Goal: Complete application form: Complete application form

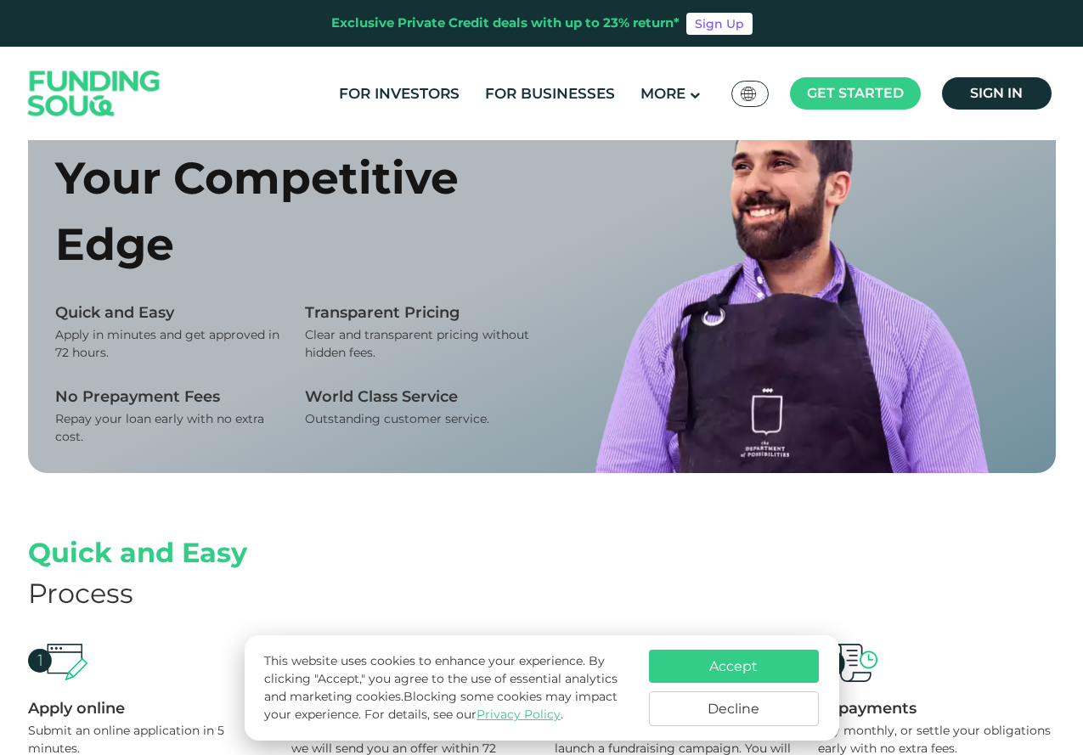
scroll to position [1105, 0]
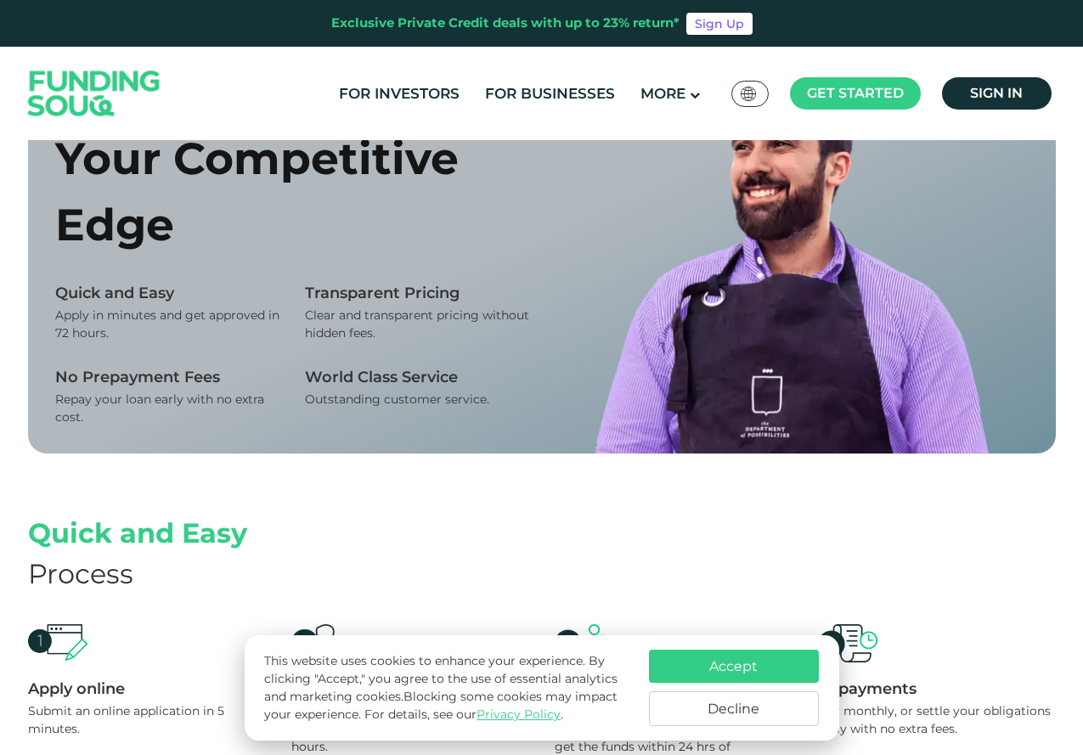
click at [737, 672] on button "Accept" at bounding box center [734, 666] width 170 height 33
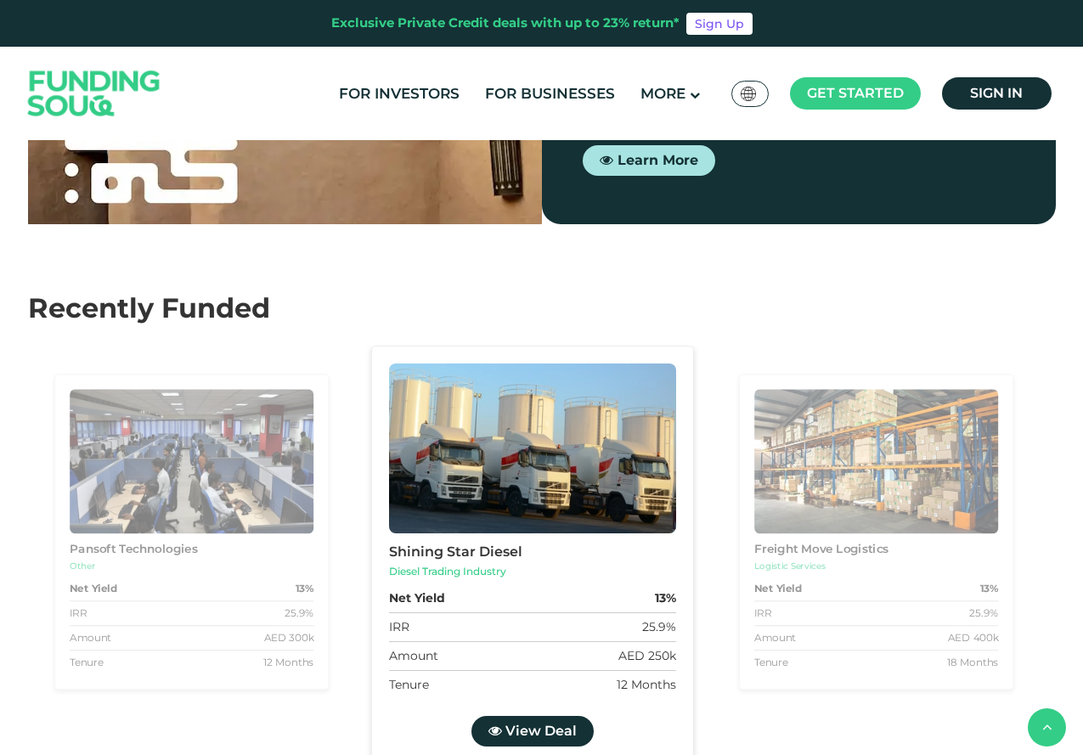
scroll to position [2464, 0]
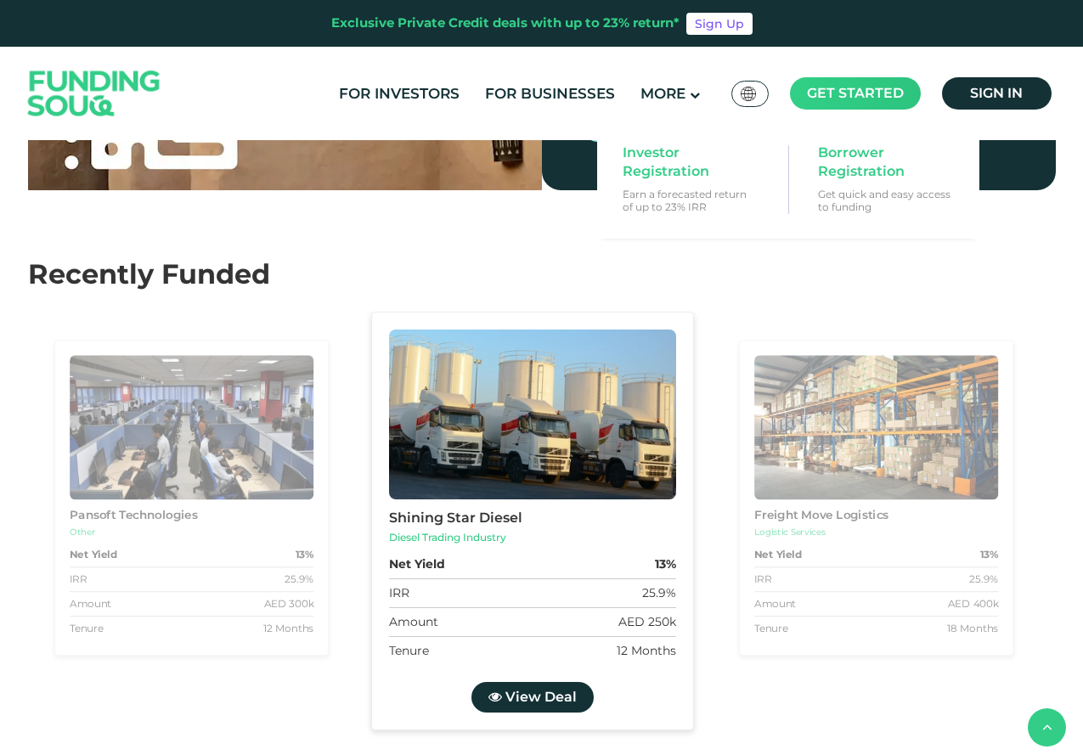
click at [867, 89] on span "Get started" at bounding box center [855, 93] width 97 height 16
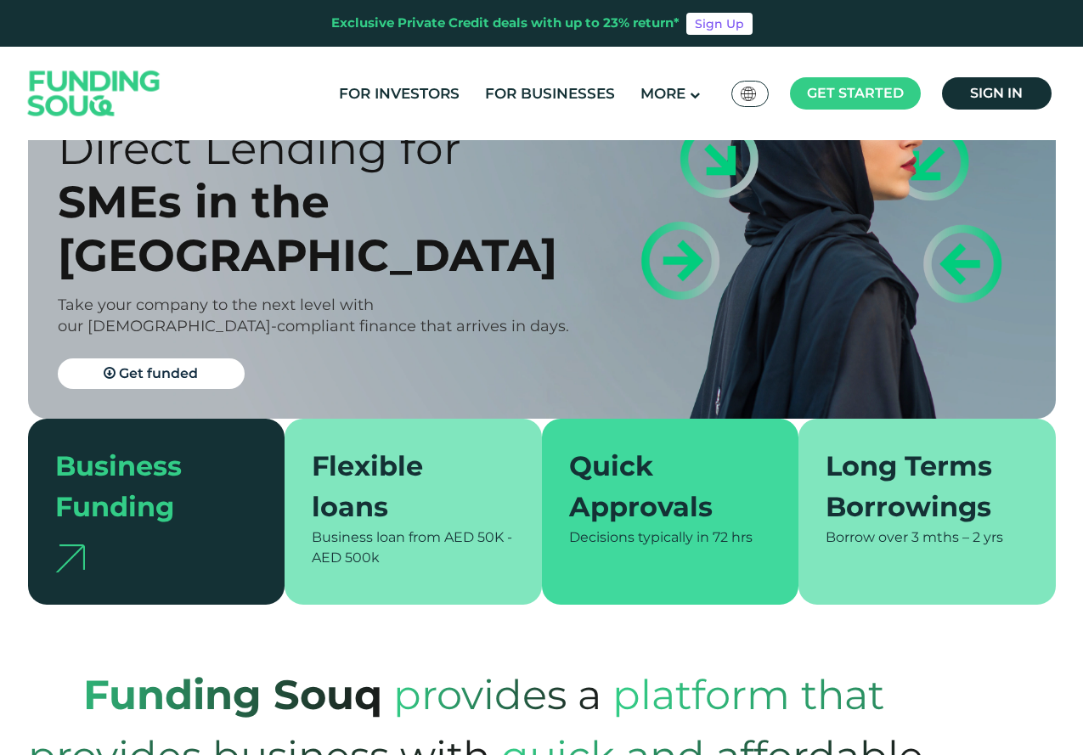
scroll to position [0, 0]
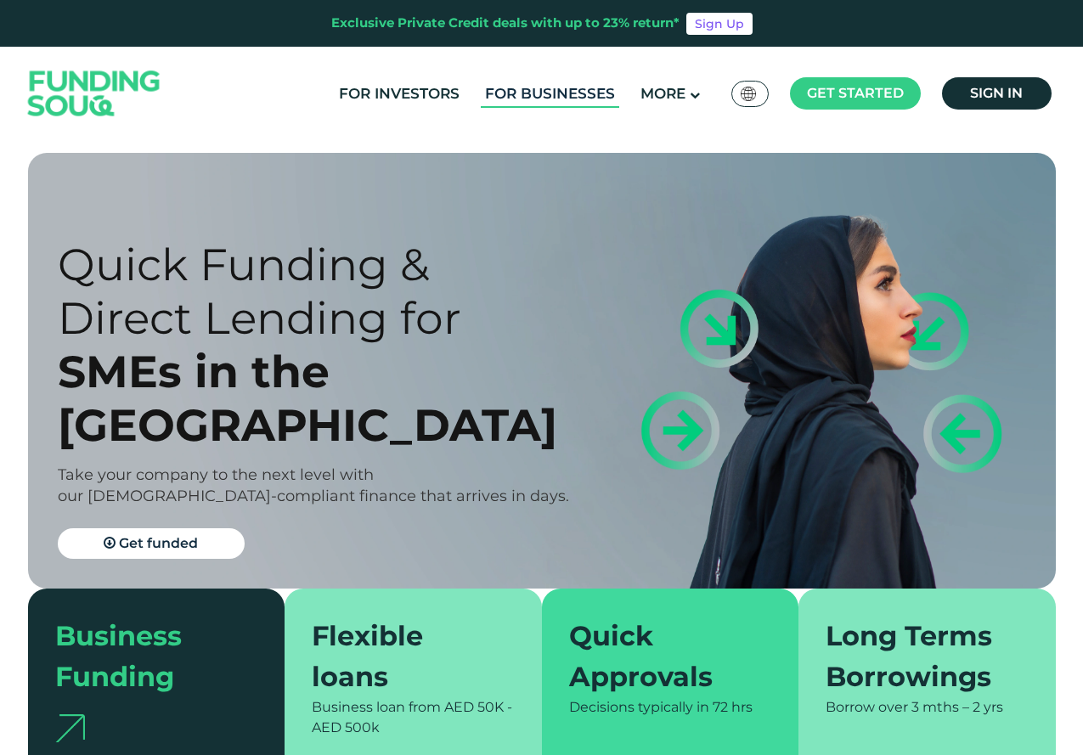
click at [557, 99] on link "For Businesses" at bounding box center [550, 94] width 138 height 28
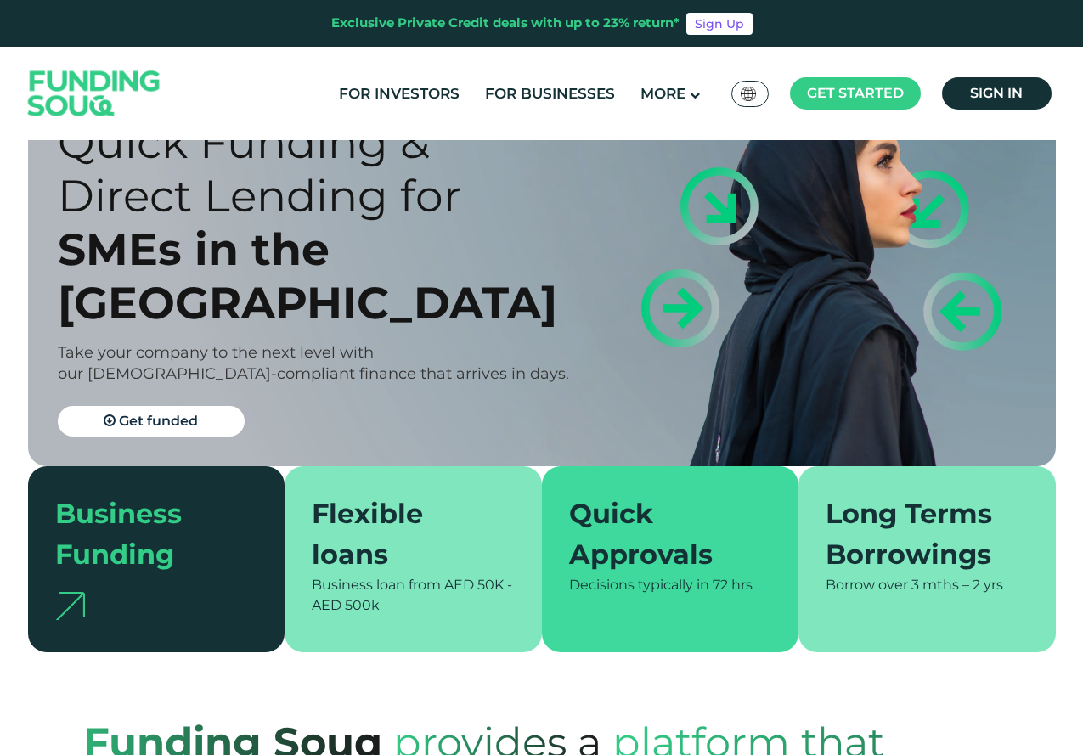
scroll to position [170, 0]
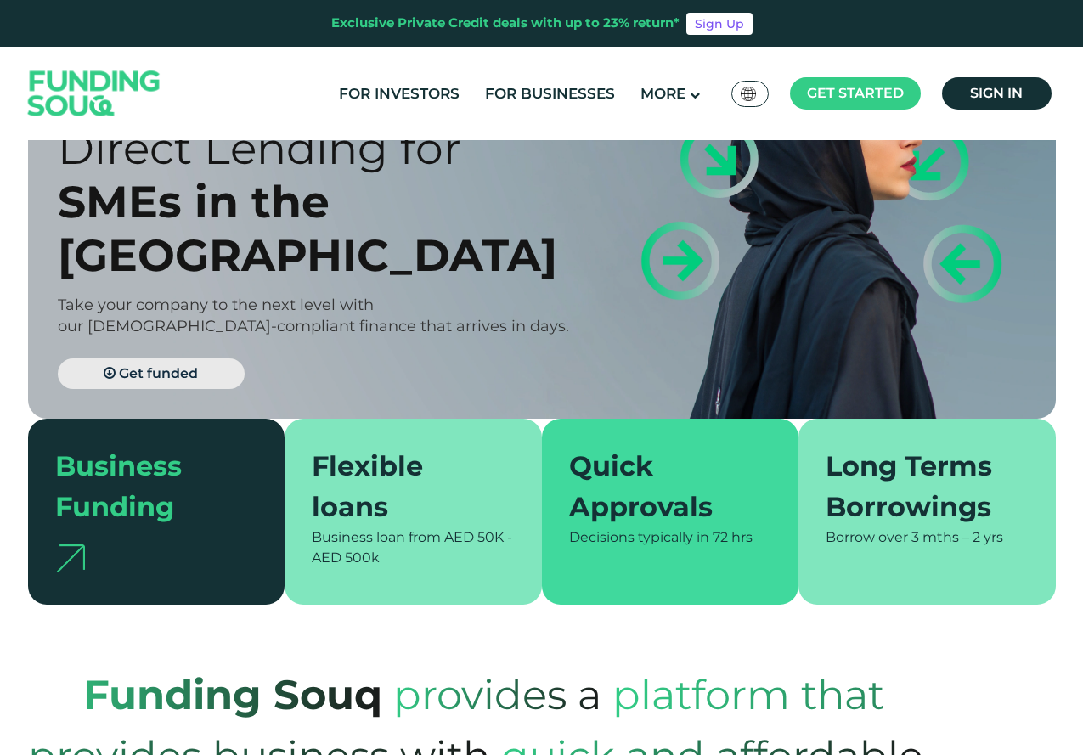
click at [155, 365] on span "Get funded" at bounding box center [158, 373] width 79 height 16
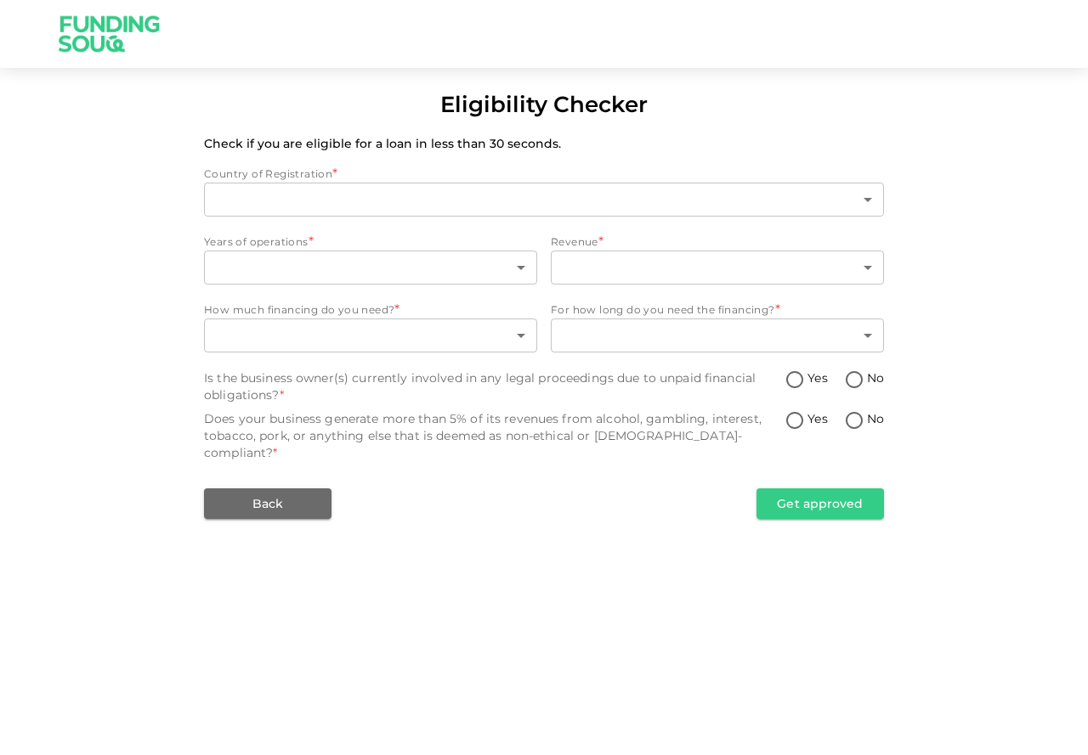
type input "1"
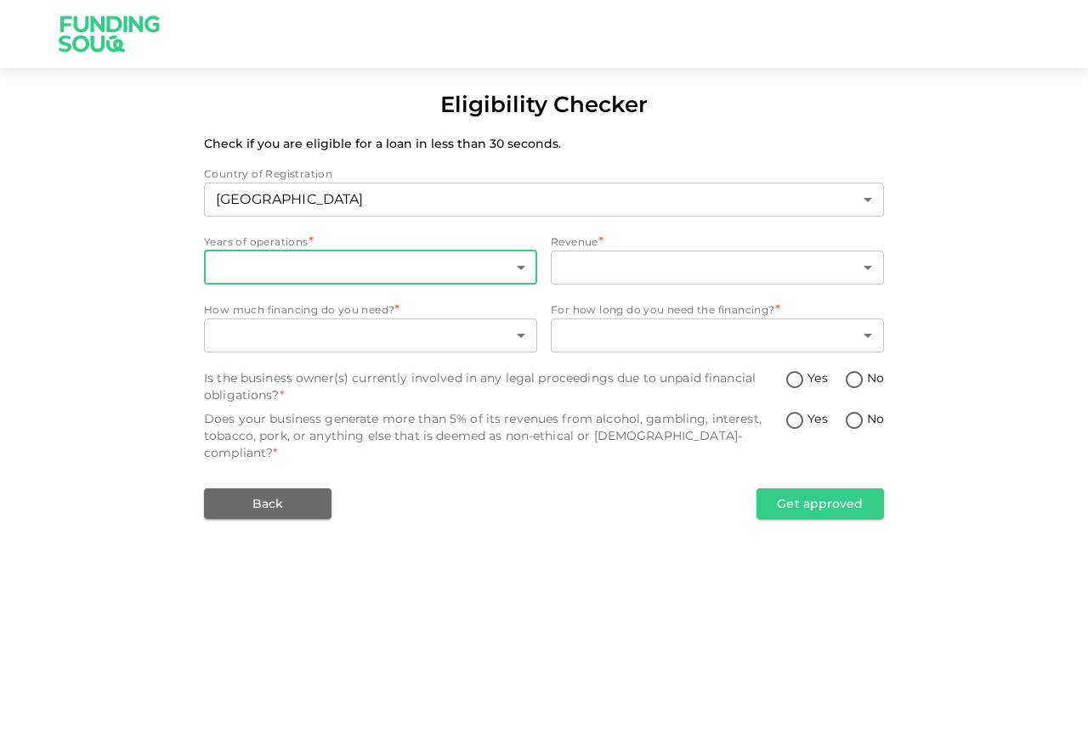
click at [428, 271] on body "Eligibility Checker Check if you are eligible for a loan in less than 30 second…" at bounding box center [544, 377] width 1088 height 755
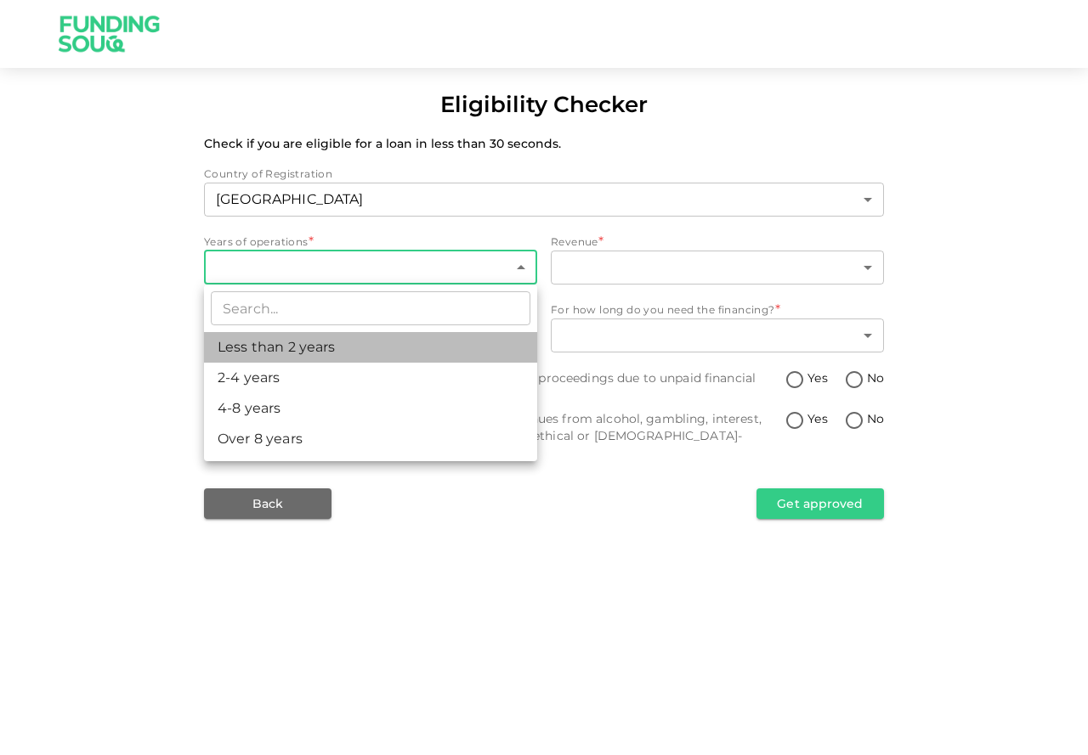
click at [345, 353] on li "Less than 2 years" at bounding box center [370, 347] width 333 height 31
type input "1"
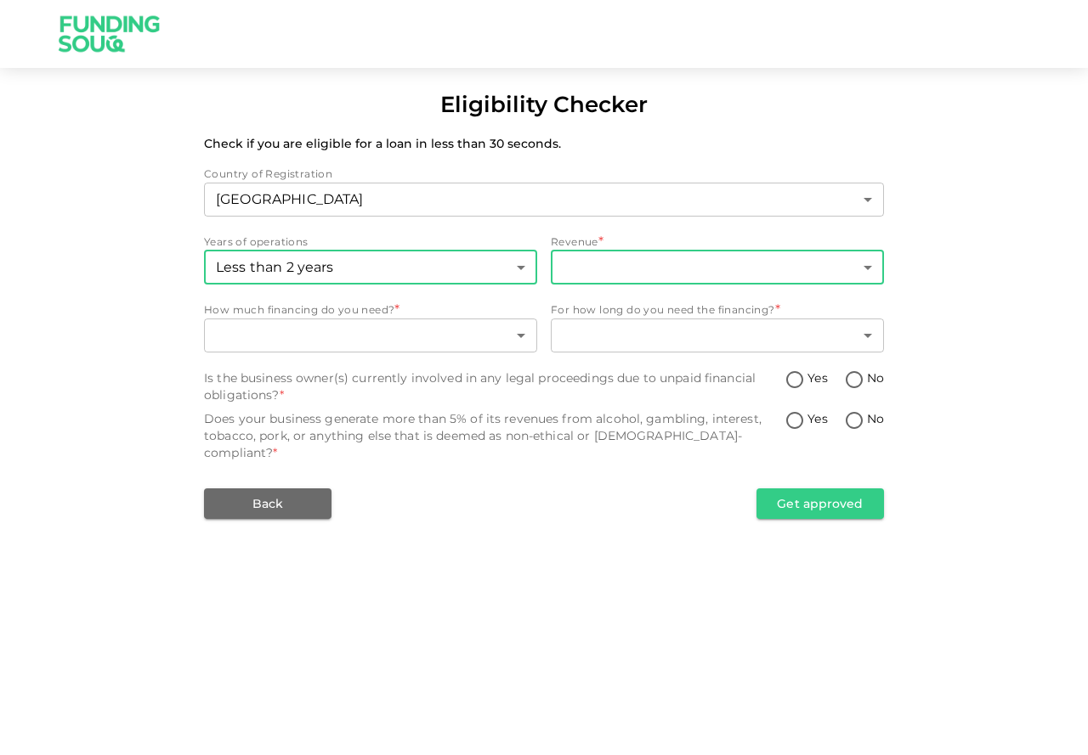
click at [597, 262] on body "Eligibility Checker Check if you are eligible for a loan in less than 30 second…" at bounding box center [544, 377] width 1088 height 755
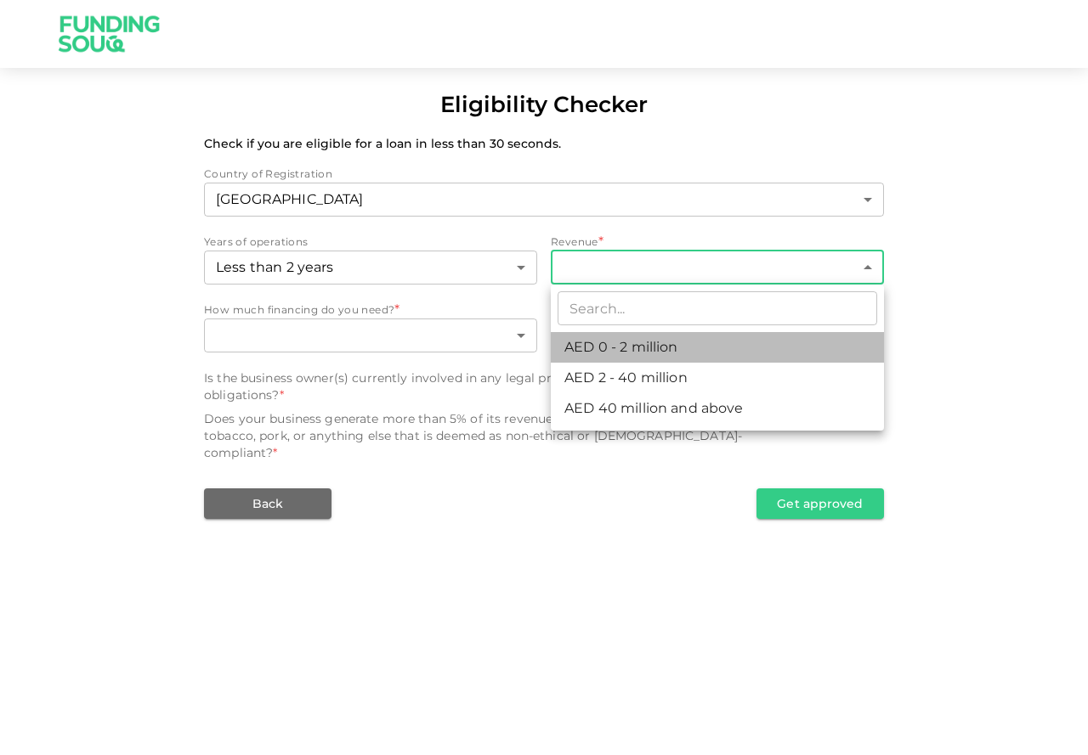
click at [629, 348] on li "AED 0 - 2 million" at bounding box center [717, 347] width 333 height 31
type input "1"
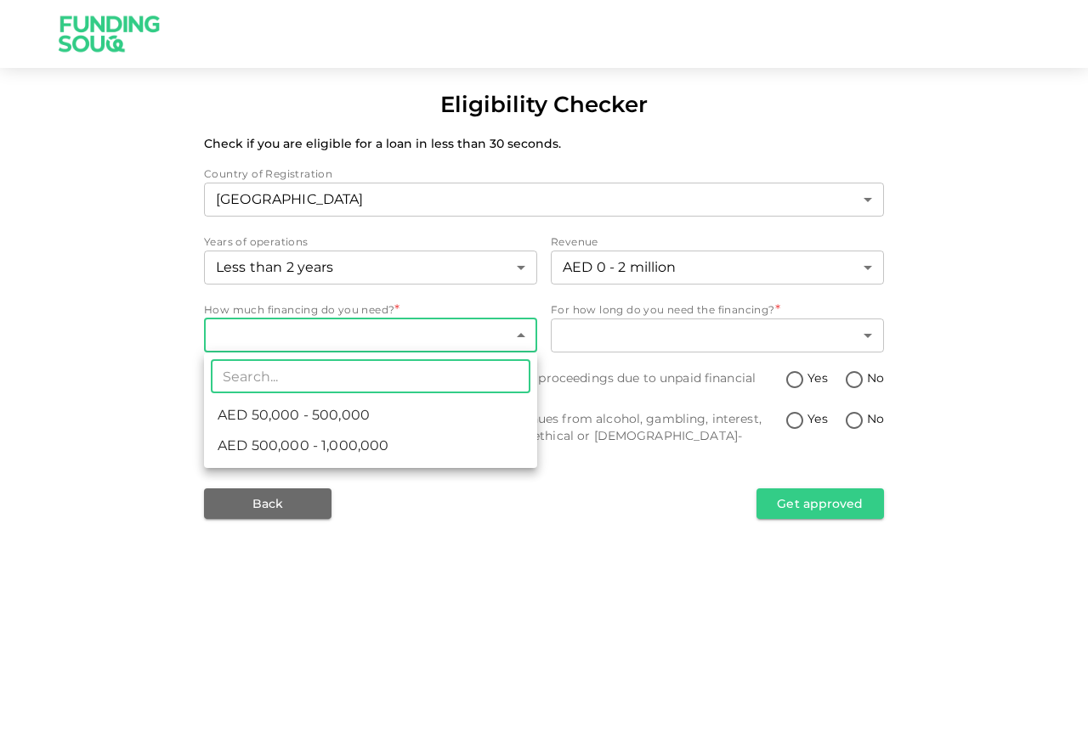
click at [378, 340] on body "Eligibility Checker Check if you are eligible for a loan in less than 30 second…" at bounding box center [544, 377] width 1088 height 755
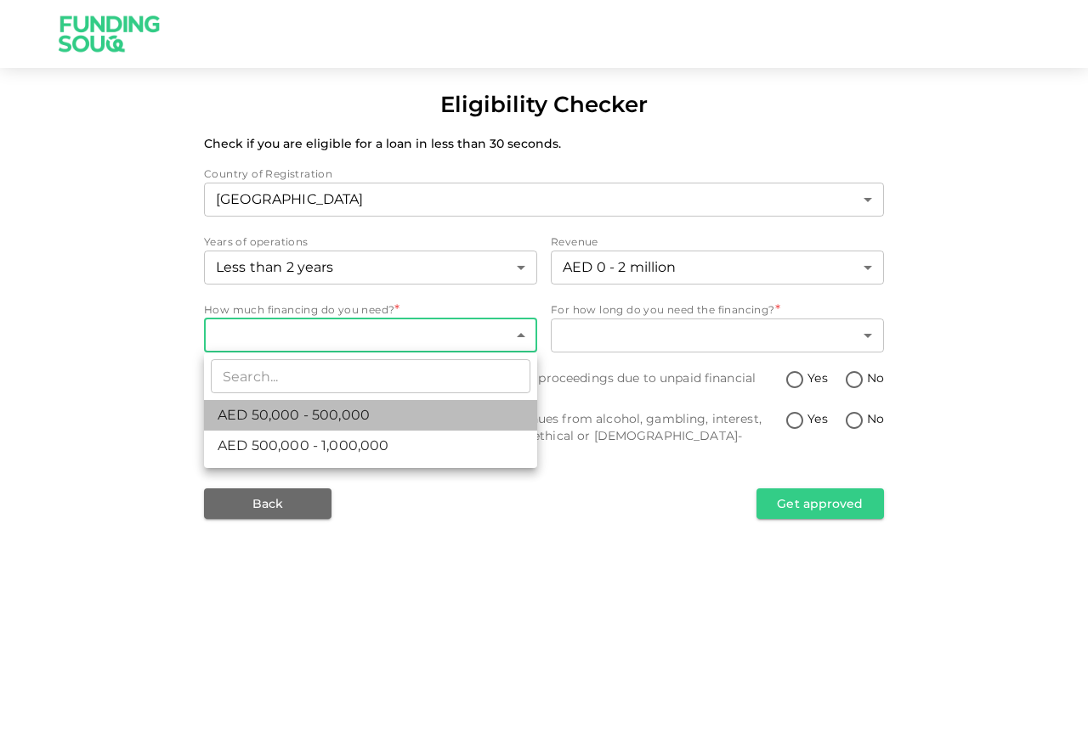
click at [357, 420] on span "AED 50,000 - 500,000" at bounding box center [294, 415] width 152 height 20
type input "1"
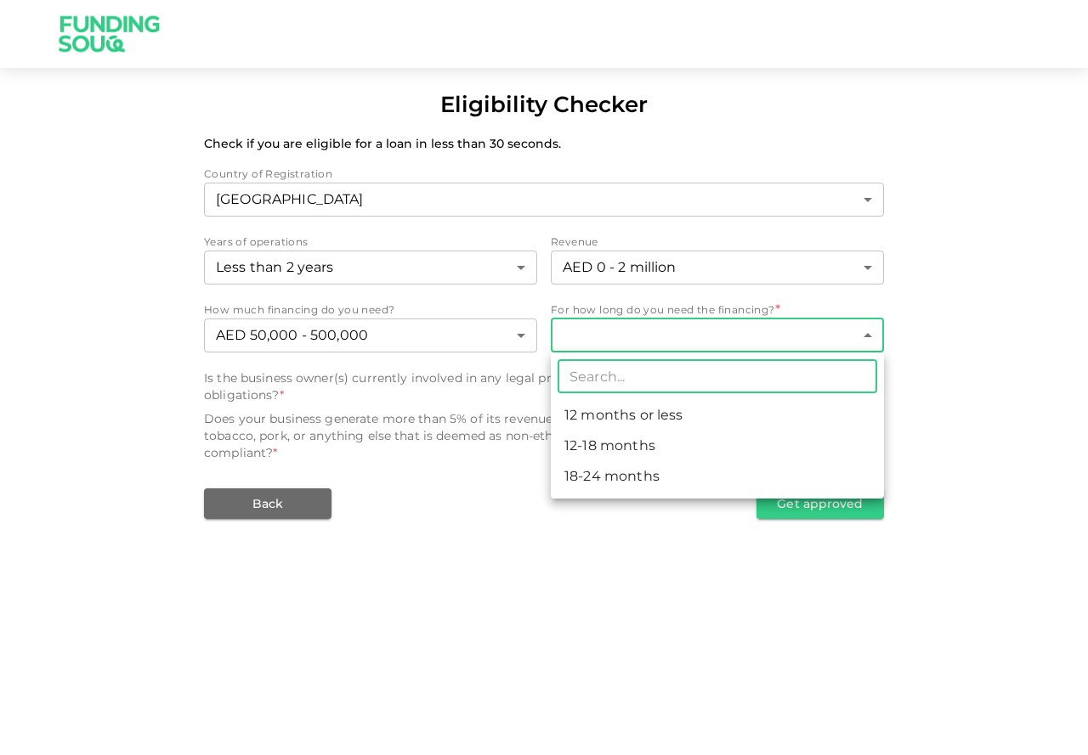
click at [634, 331] on body "Eligibility Checker Check if you are eligible for a loan in less than 30 second…" at bounding box center [544, 377] width 1088 height 755
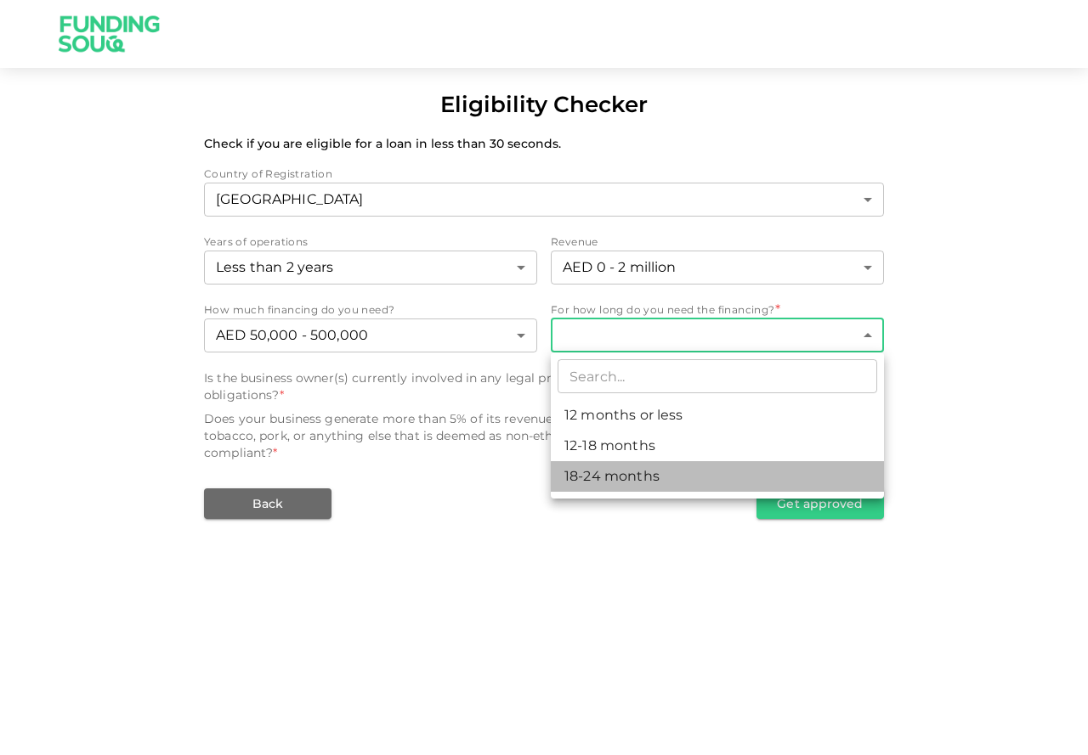
click at [624, 474] on li "18-24 months" at bounding box center [717, 476] width 333 height 31
type input "3"
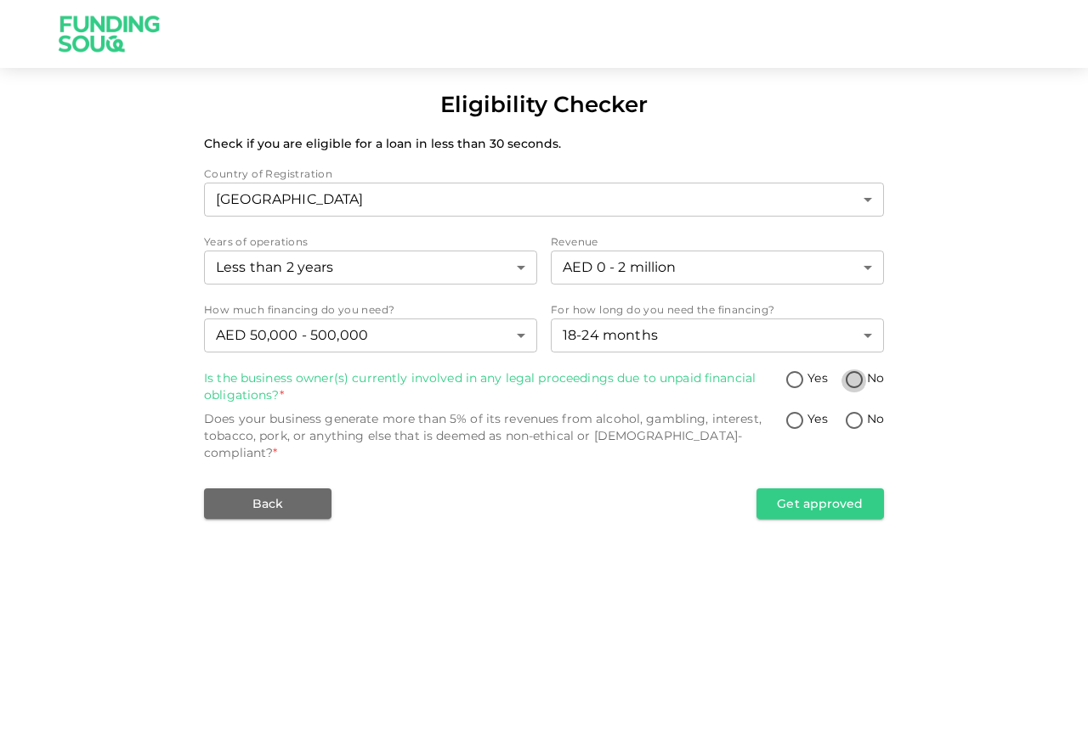
click at [859, 380] on input "No" at bounding box center [853, 381] width 25 height 23
radio input "true"
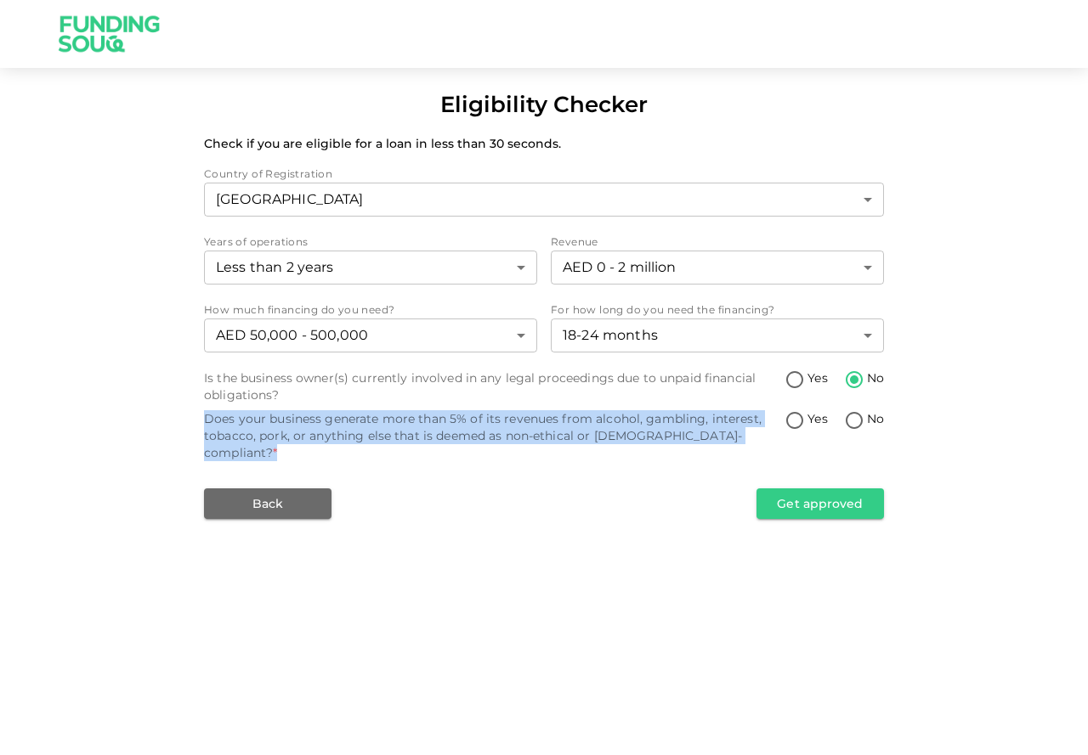
drag, startPoint x: 714, startPoint y: 437, endPoint x: 195, endPoint y: 422, distance: 518.5
click at [195, 422] on div "Eligibility Checker Check if you are eligible for a loan in less than 30 second…" at bounding box center [544, 303] width 1088 height 431
copy div "Does your business generate more than 5% of its revenues from alcohol, gambling…"
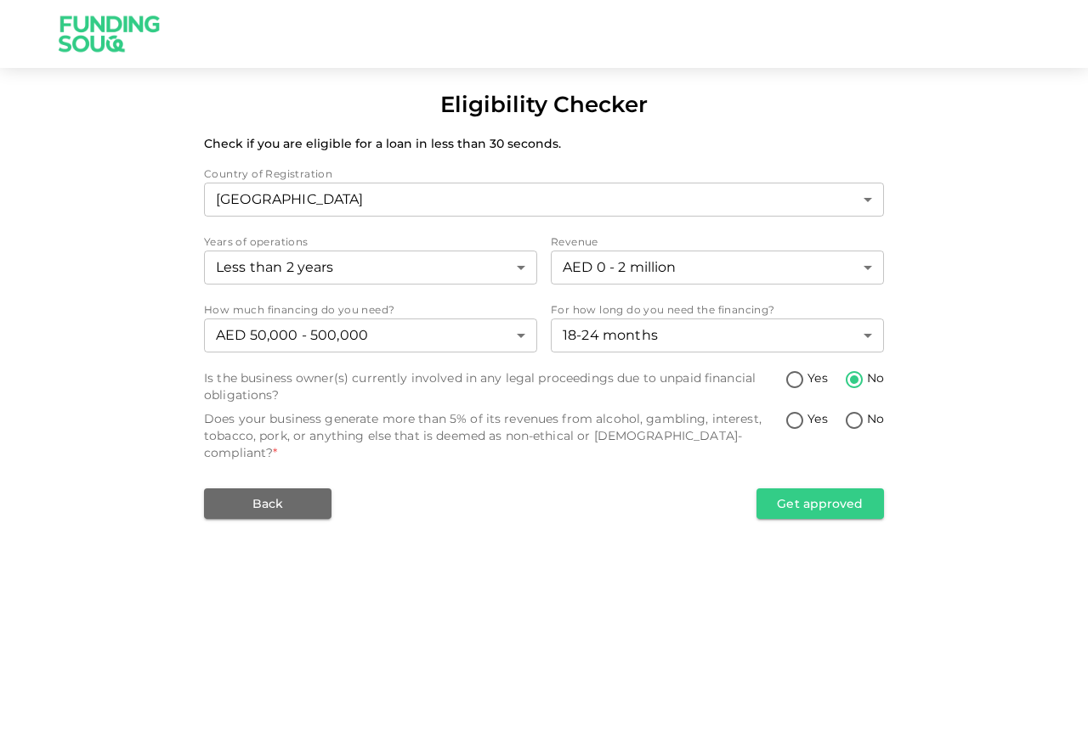
click at [418, 507] on div "Eligibility Checker Check if you are eligible for a loan in less than 30 second…" at bounding box center [544, 377] width 1088 height 755
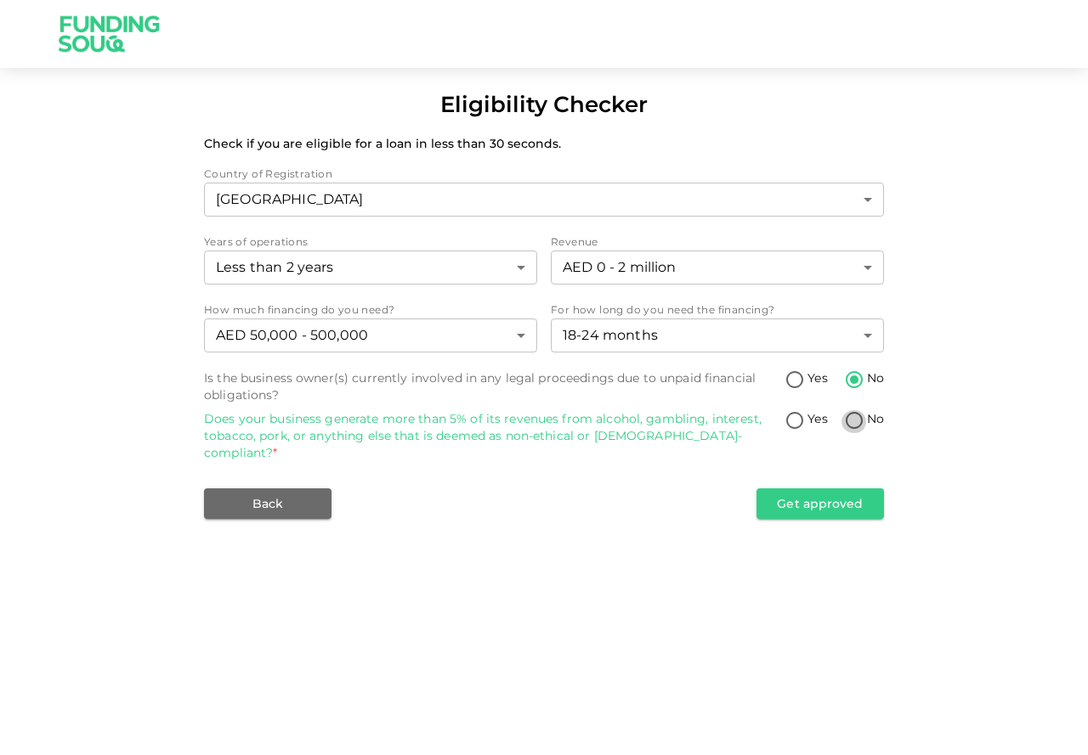
click at [844, 425] on input "No" at bounding box center [853, 421] width 25 height 23
radio input "true"
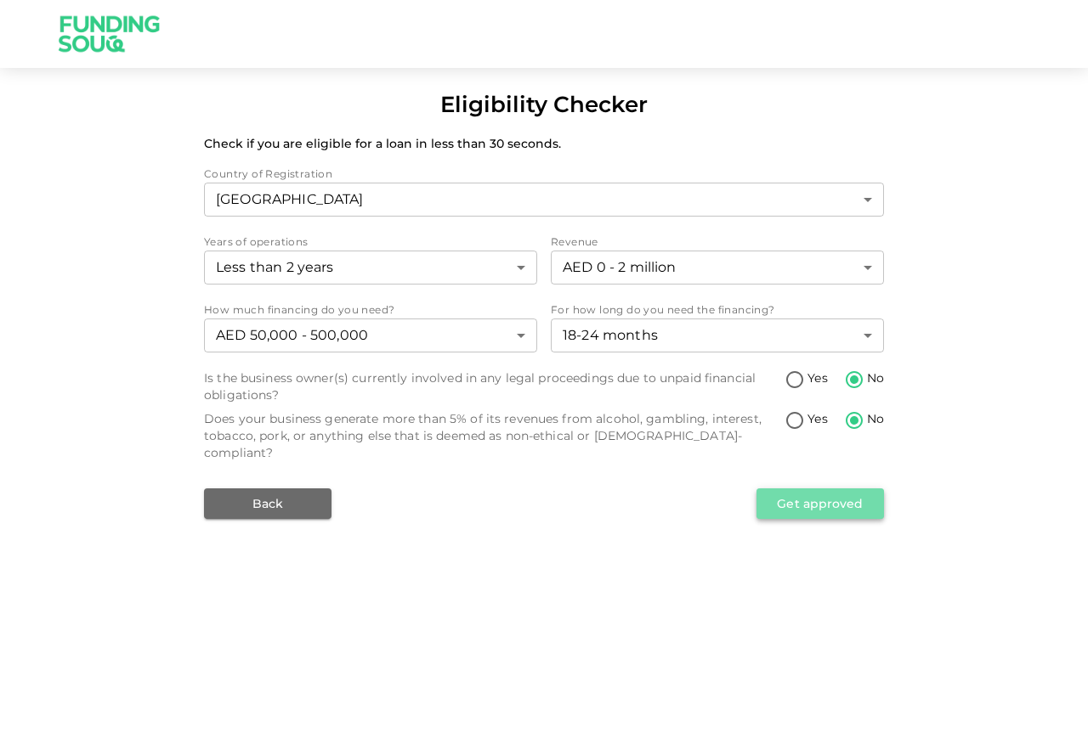
click at [827, 493] on button "Get approved" at bounding box center [819, 504] width 127 height 31
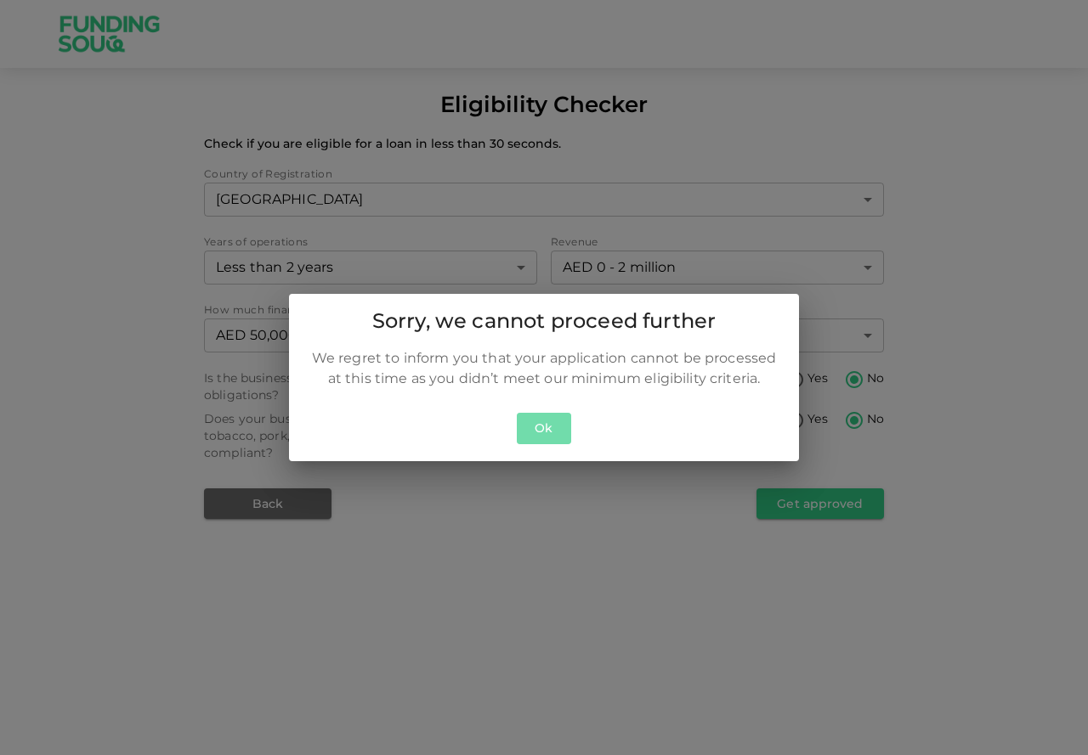
click at [545, 421] on button "Ok" at bounding box center [544, 428] width 54 height 31
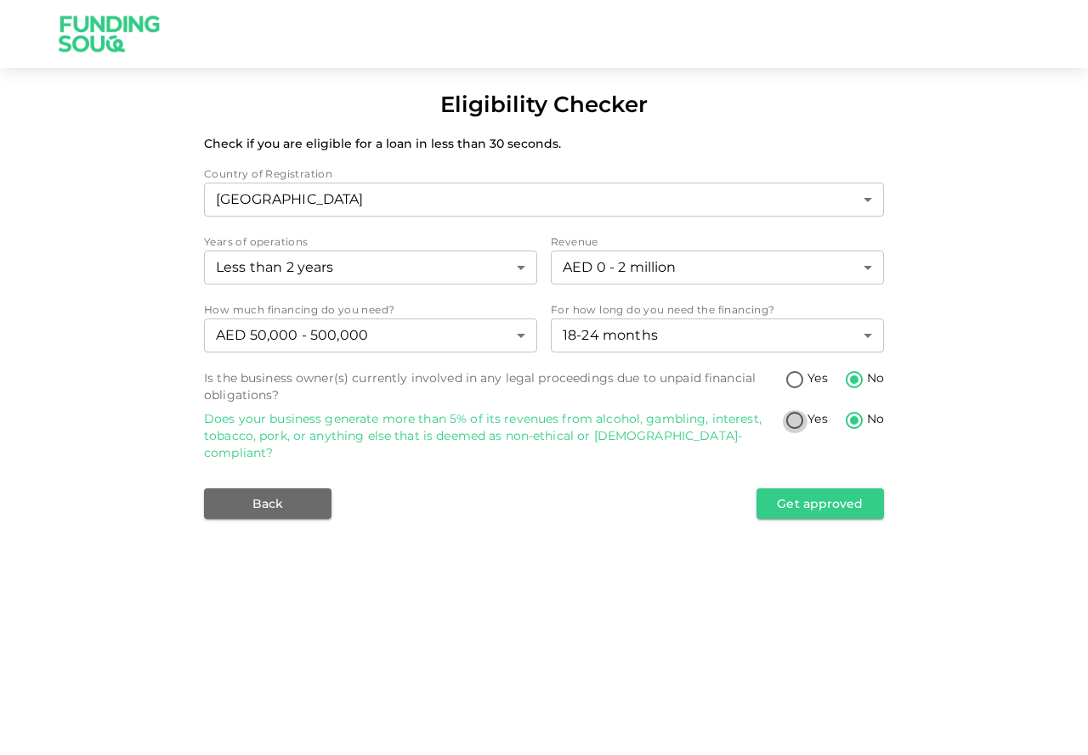
click at [797, 419] on input "Yes" at bounding box center [794, 421] width 25 height 23
radio input "true"
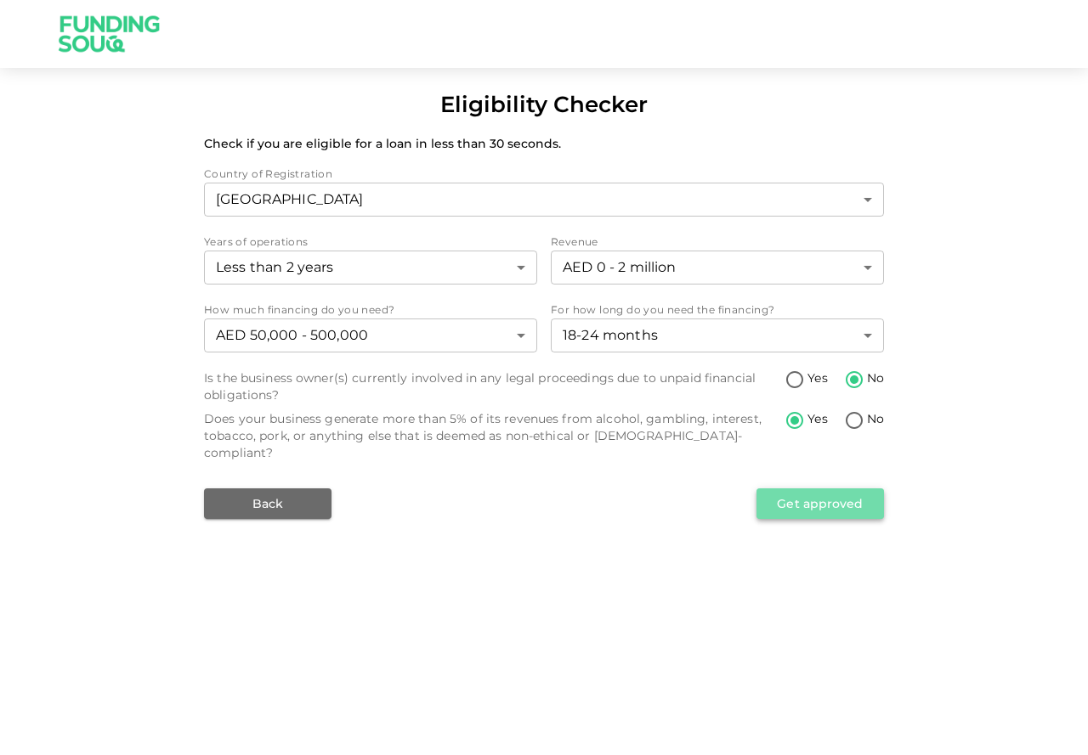
click at [835, 490] on button "Get approved" at bounding box center [819, 504] width 127 height 31
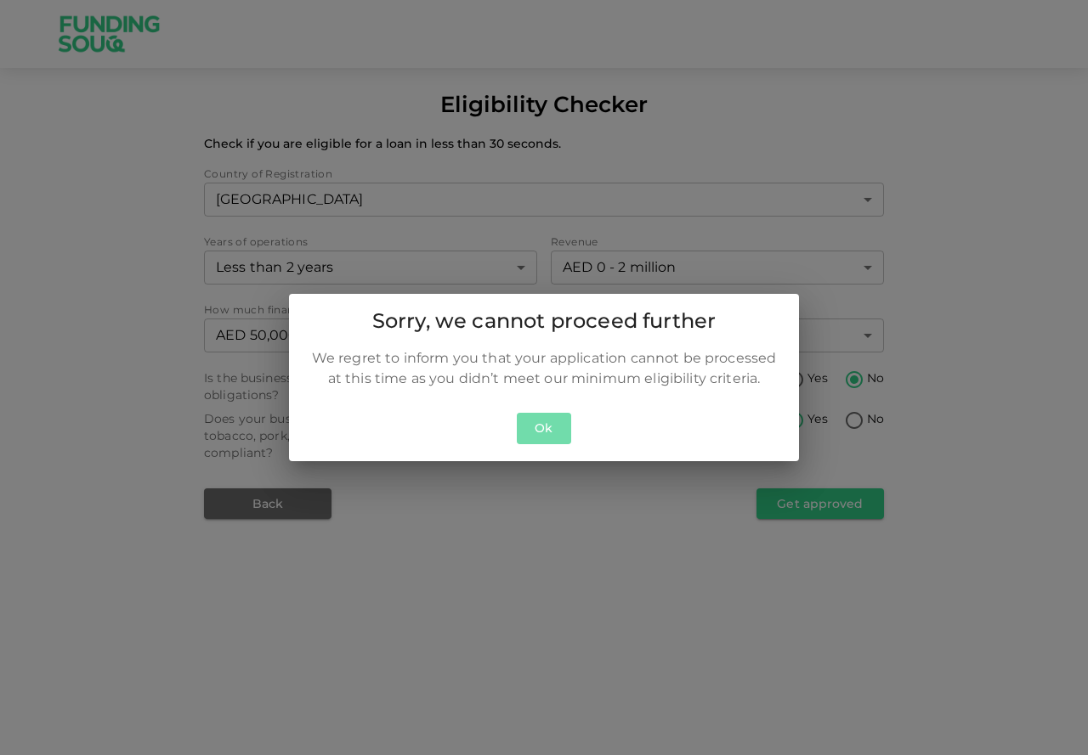
click at [535, 425] on button "Ok" at bounding box center [544, 428] width 54 height 31
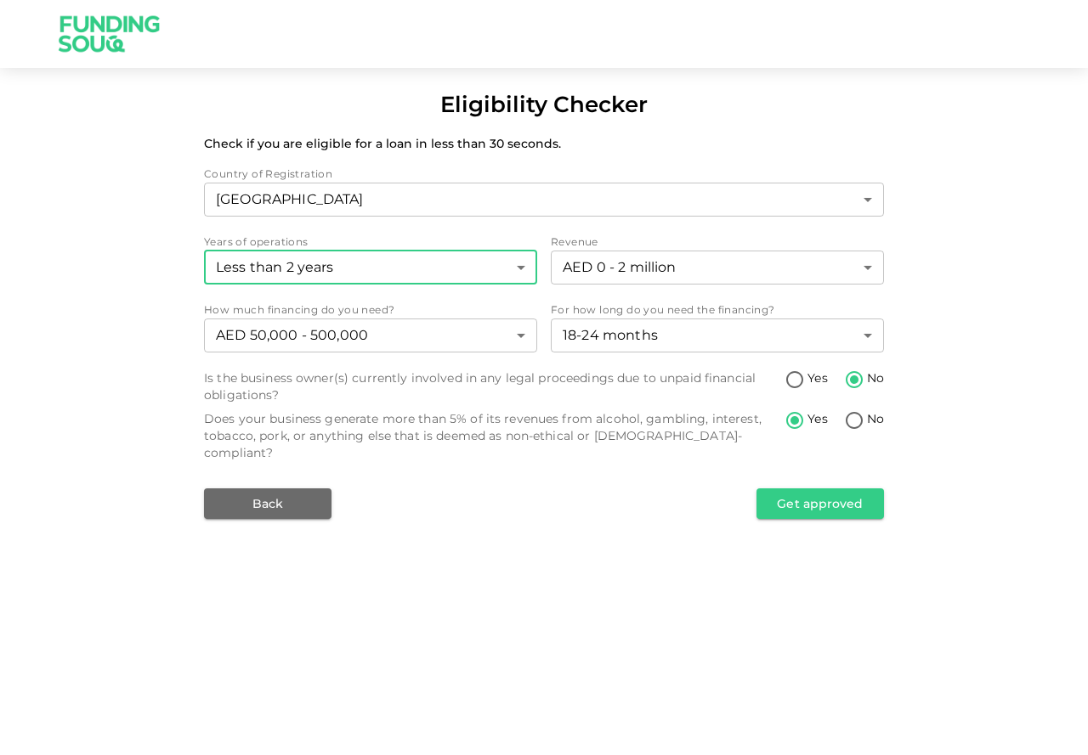
click at [506, 280] on body "Eligibility Checker Check if you are eligible for a loan in less than 30 second…" at bounding box center [544, 377] width 1088 height 755
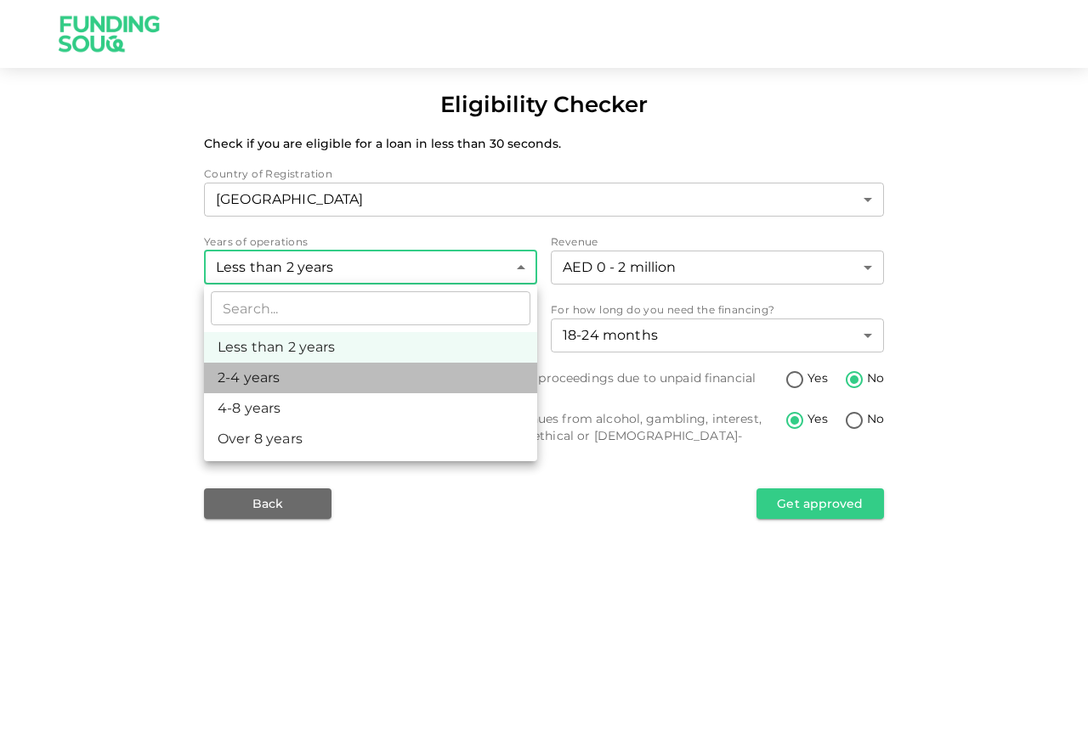
click at [408, 376] on li "2-4 years" at bounding box center [370, 378] width 333 height 31
type input "2"
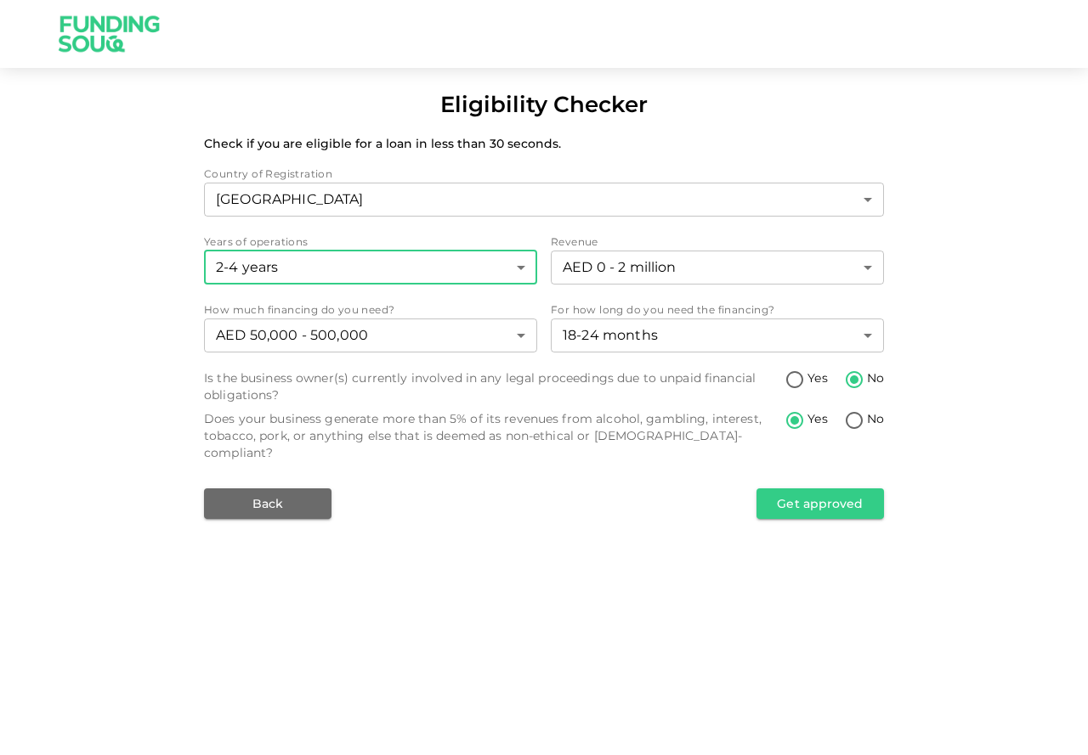
click at [850, 418] on input "No" at bounding box center [853, 421] width 25 height 23
radio input "true"
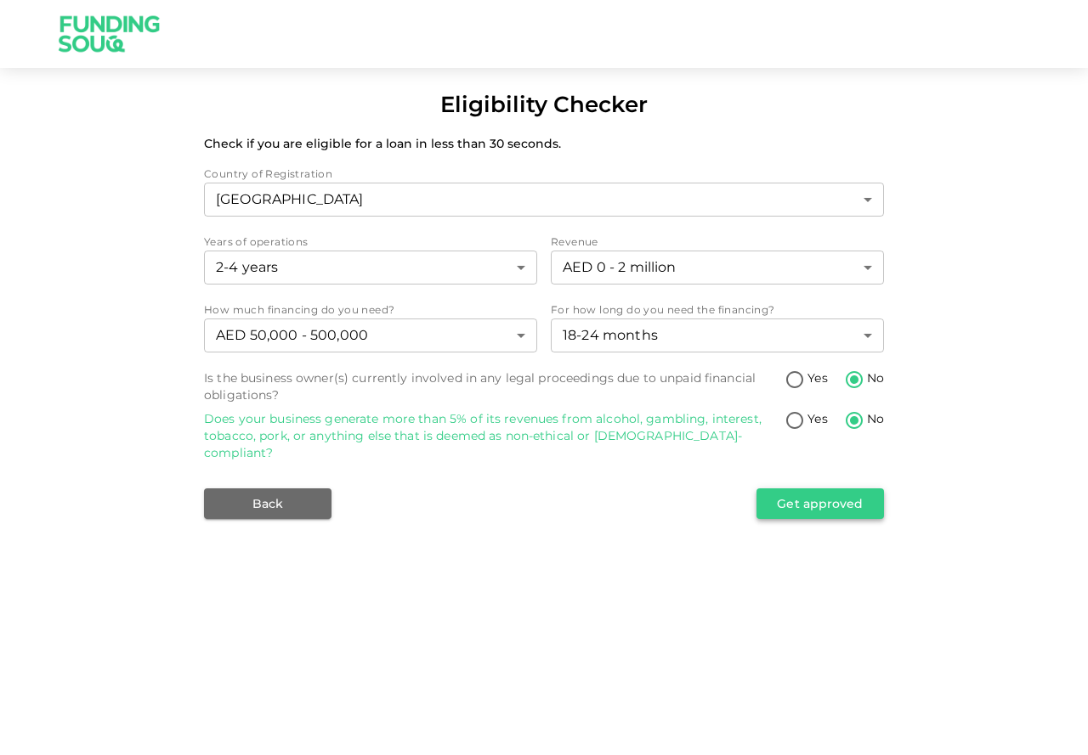
click at [815, 489] on button "Get approved" at bounding box center [819, 504] width 127 height 31
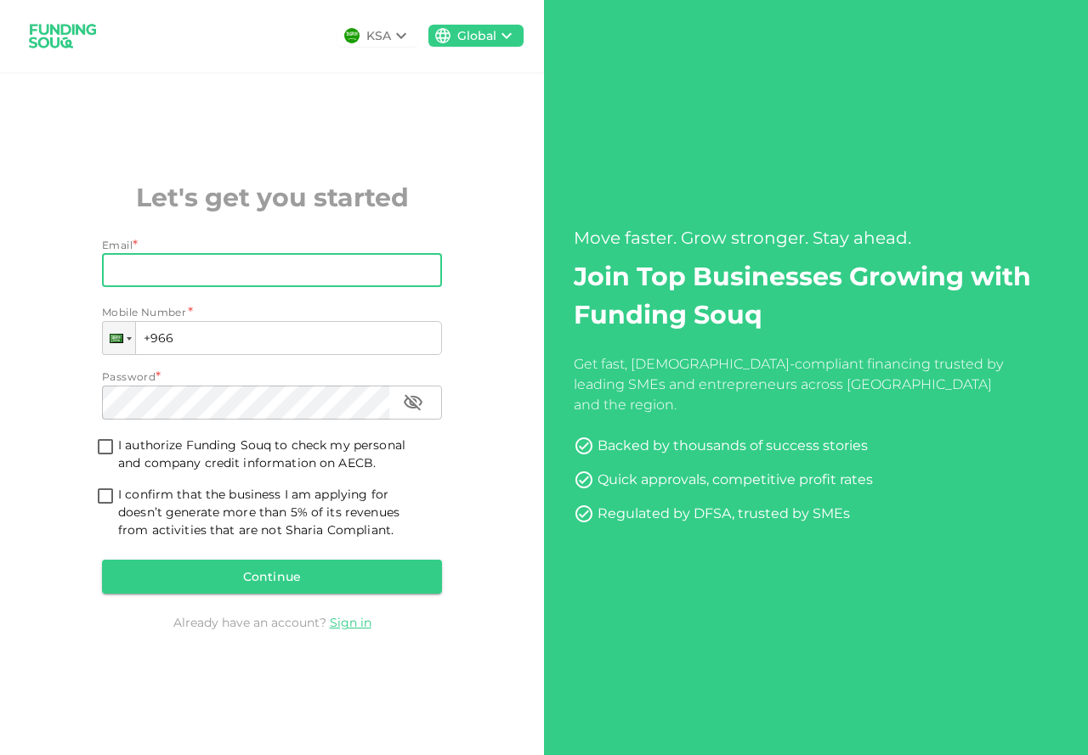
click at [212, 268] on input "Email" at bounding box center [262, 270] width 321 height 34
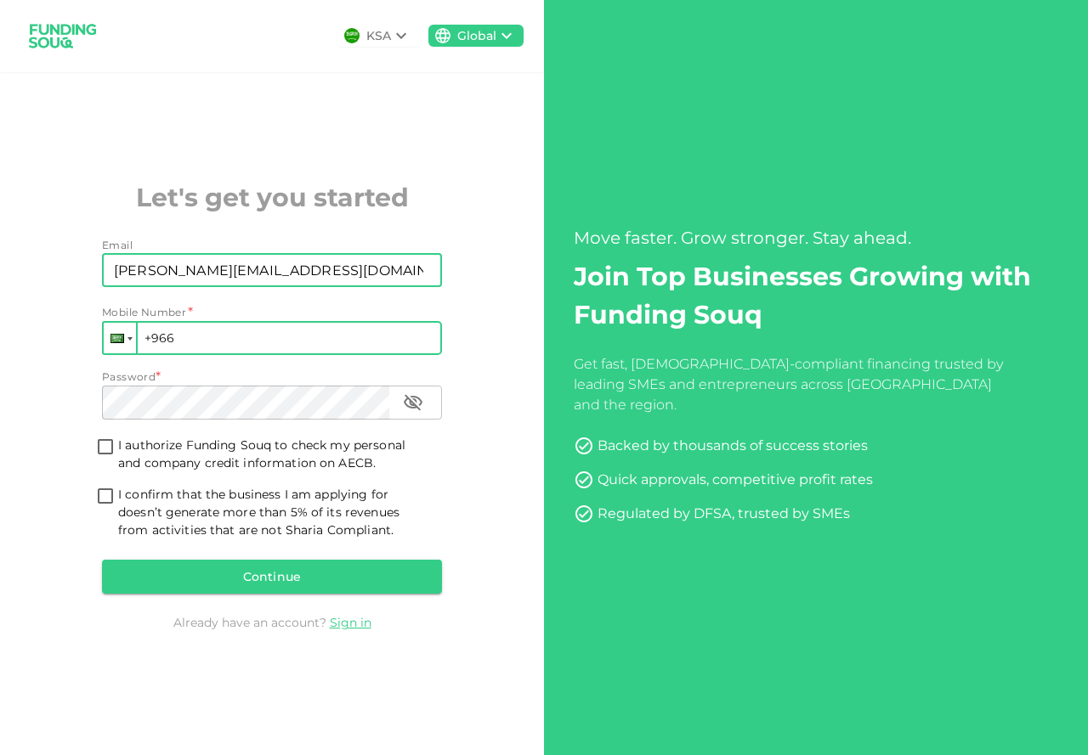
type input "[PERSON_NAME][EMAIL_ADDRESS][DOMAIN_NAME]"
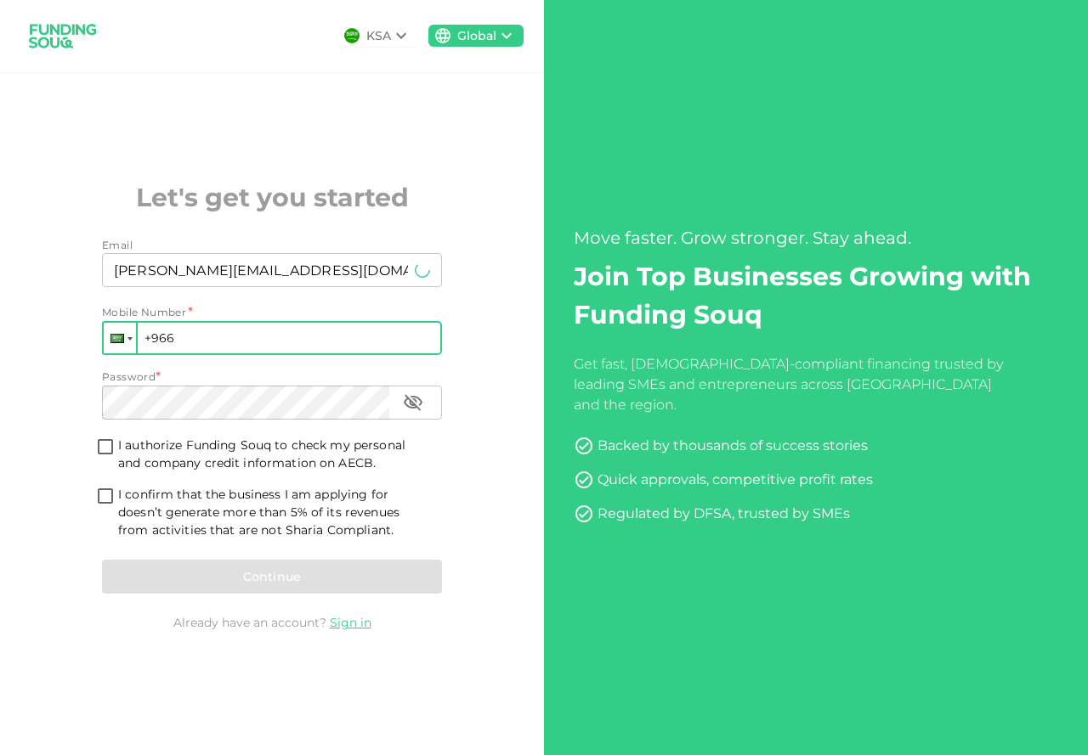
click at [117, 339] on div at bounding box center [117, 338] width 14 height 9
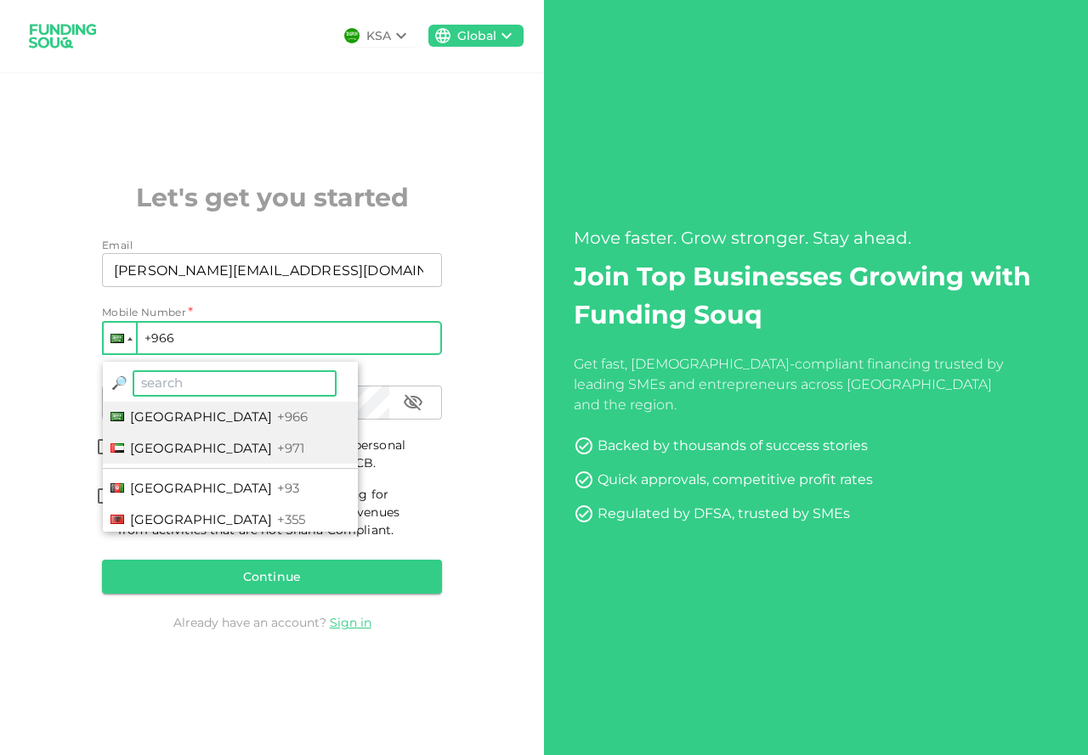
click at [175, 449] on span "[GEOGRAPHIC_DATA]" at bounding box center [201, 448] width 142 height 16
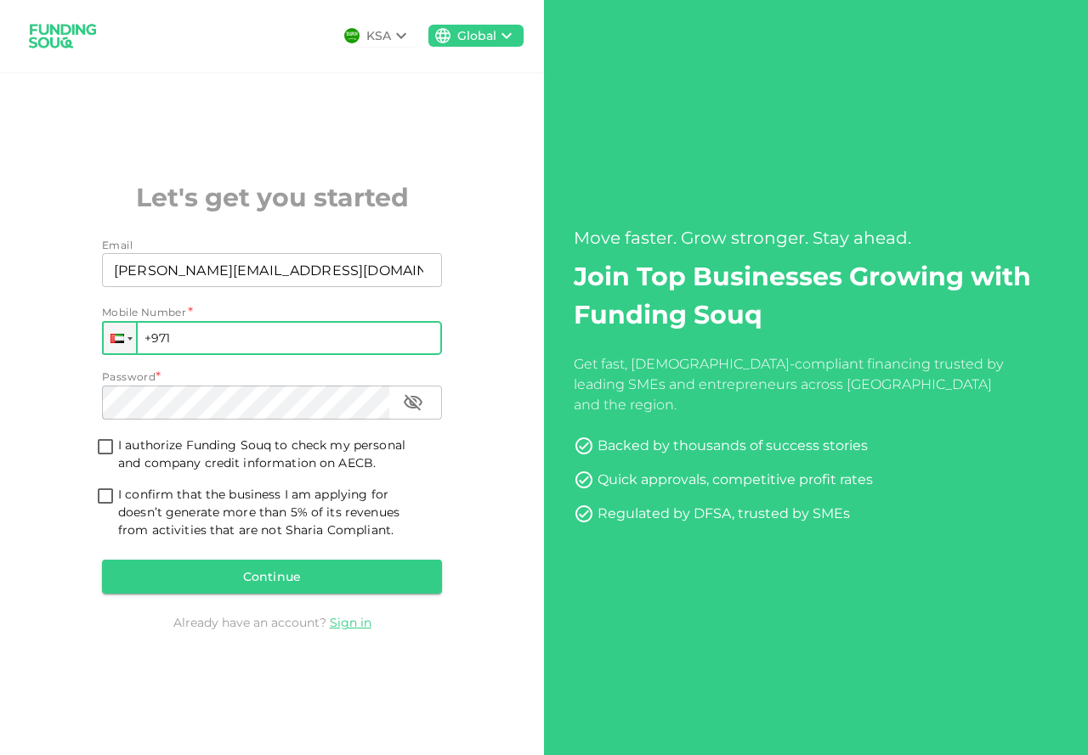
click at [255, 339] on input "+971" at bounding box center [272, 338] width 340 height 34
type input "+971 551 905 519"
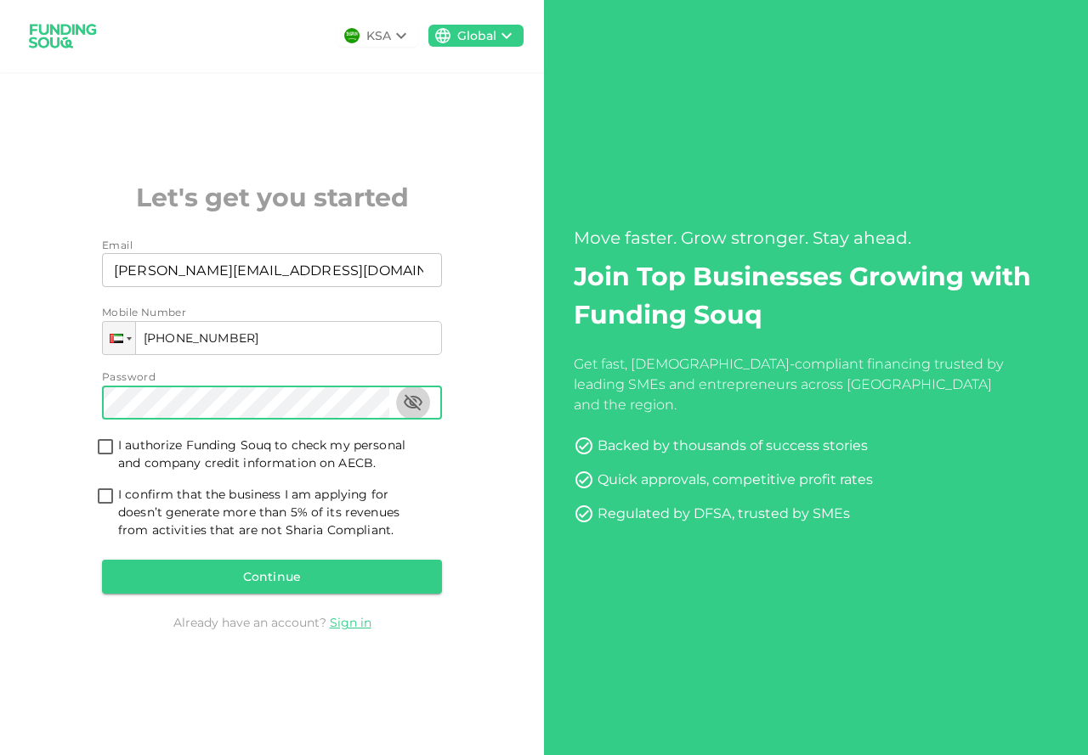
click at [415, 398] on icon "button" at bounding box center [413, 403] width 20 height 20
click at [101, 453] on input "I authorize Funding Souq to check my personal and company credit information on…" at bounding box center [105, 448] width 25 height 23
checkbox input "true"
click at [105, 495] on input "I confirm that the business I am applying for doesn’t generate more than 5% of …" at bounding box center [105, 497] width 25 height 23
checkbox input "true"
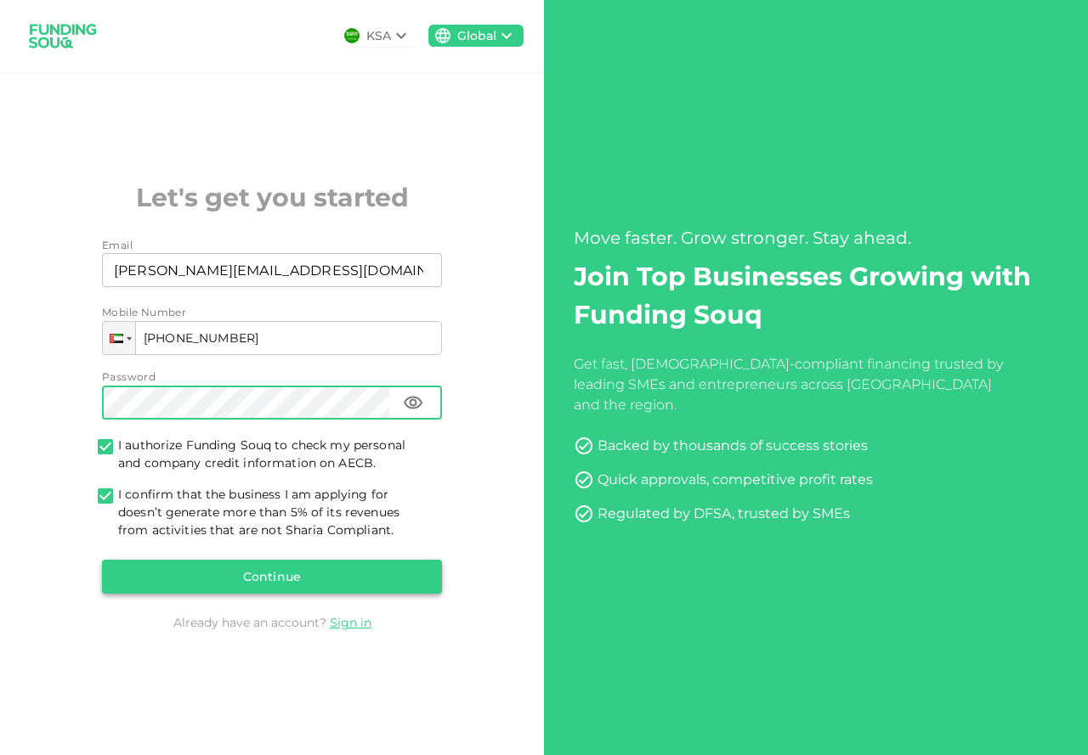
click at [311, 577] on button "Continue" at bounding box center [272, 577] width 340 height 34
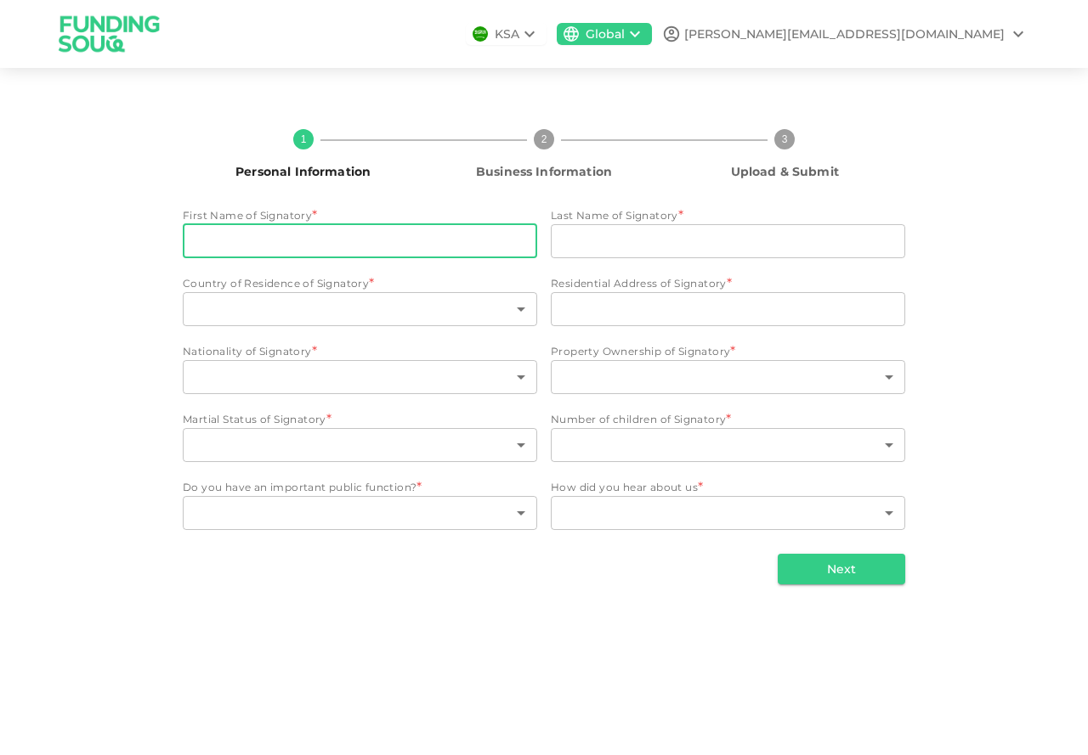
click at [399, 240] on input "First Name of Signatory" at bounding box center [360, 241] width 354 height 34
click at [534, 34] on icon at bounding box center [529, 34] width 10 height 6
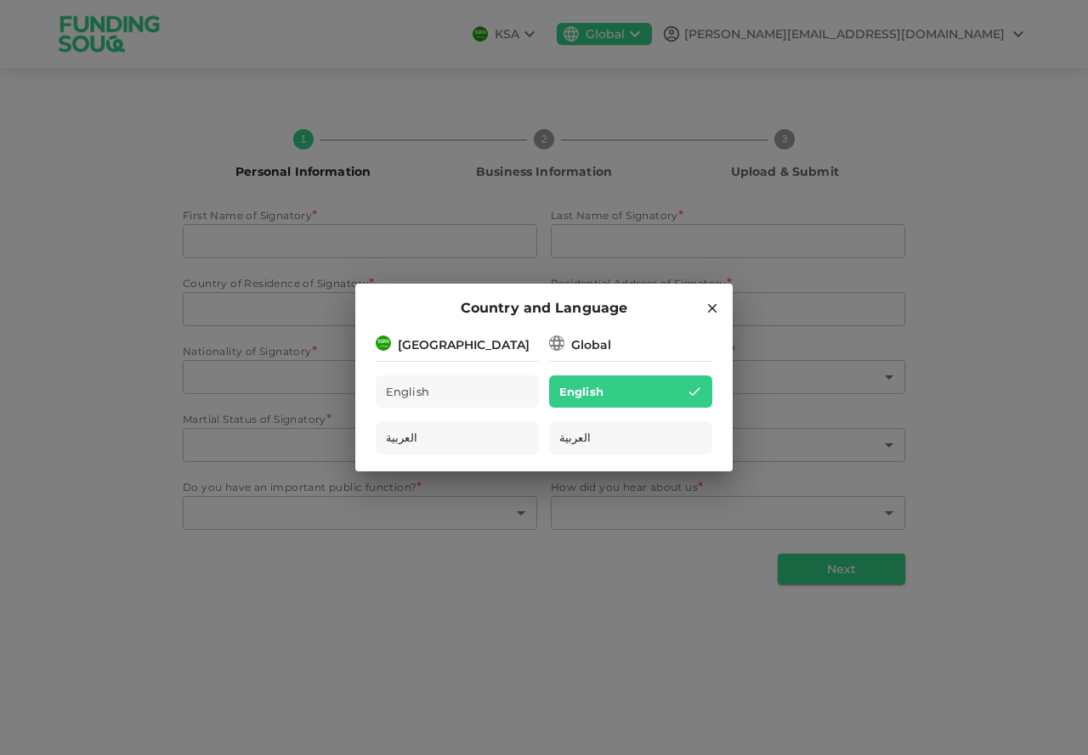
click at [432, 344] on div "[GEOGRAPHIC_DATA]" at bounding box center [464, 345] width 132 height 18
click at [715, 310] on icon at bounding box center [712, 308] width 9 height 9
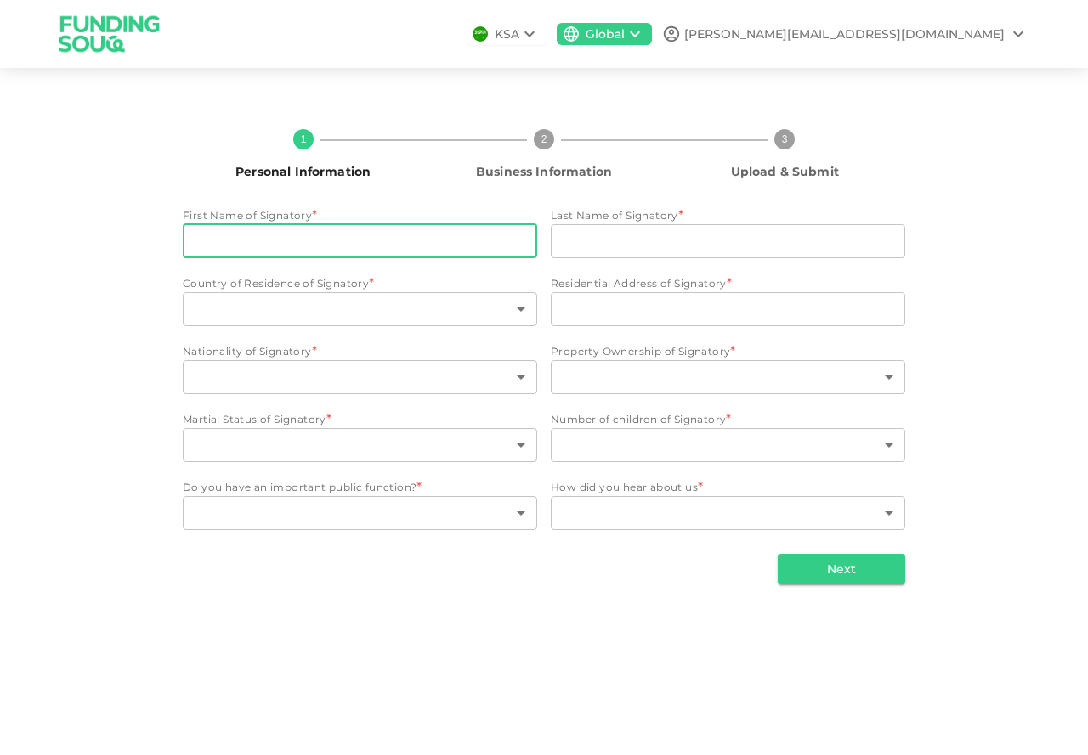
click at [415, 235] on input "First Name of Signatory" at bounding box center [360, 241] width 354 height 34
type input "Abdulla"
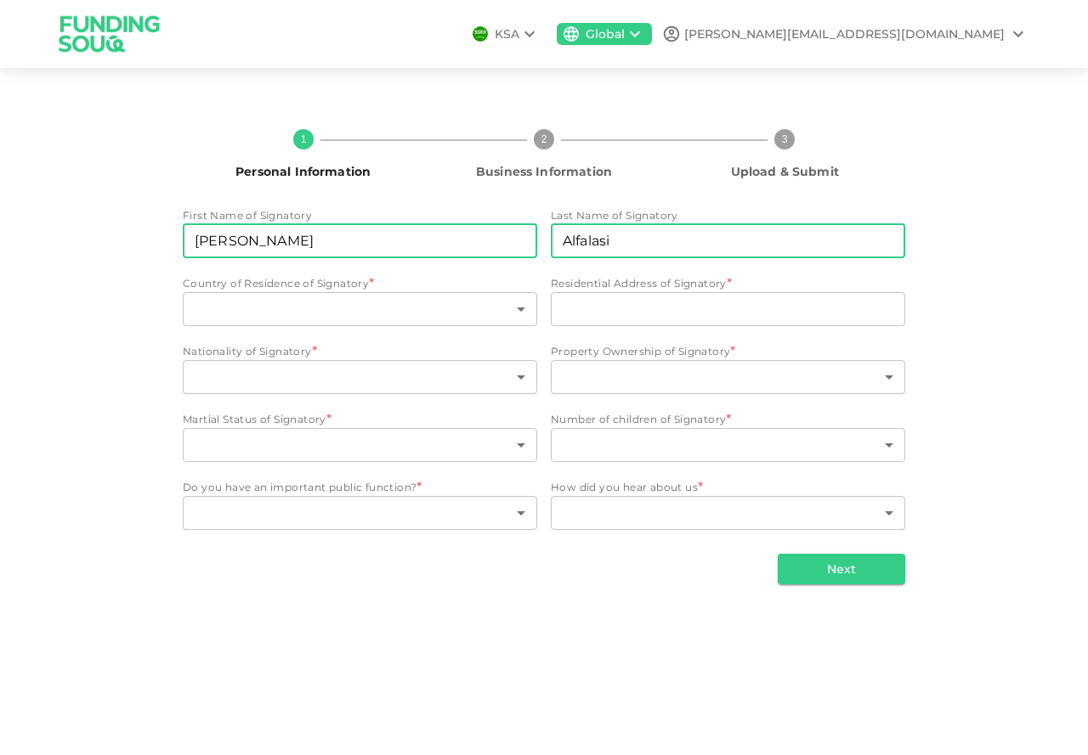
type input "Alfalasi"
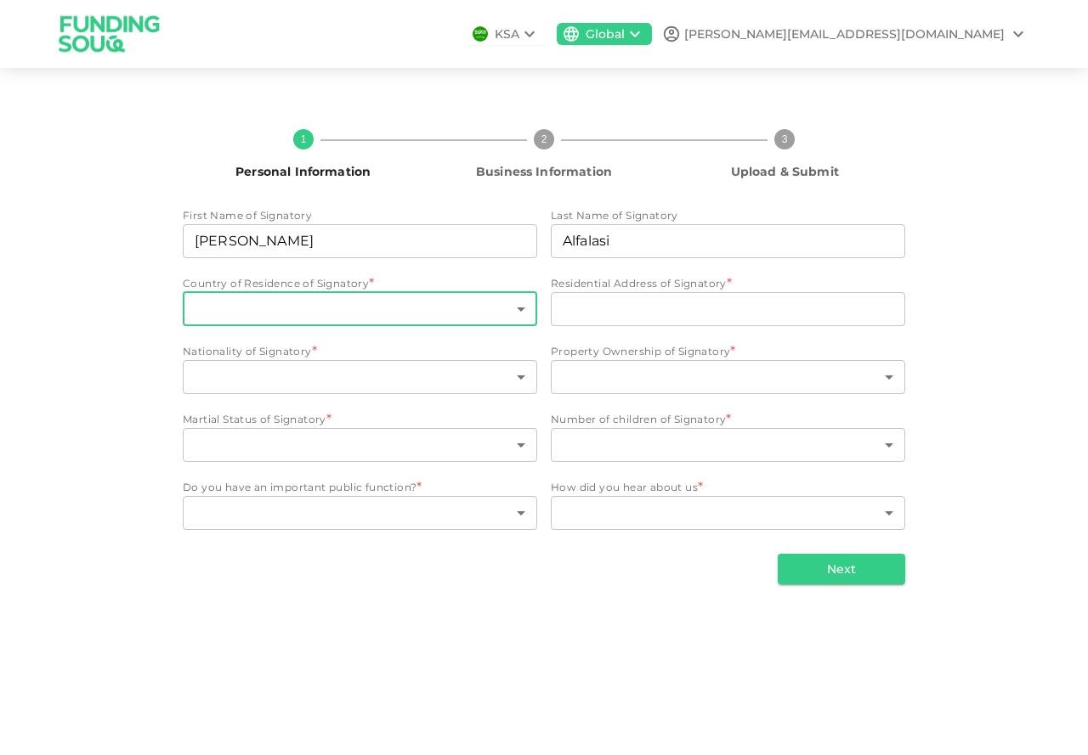
click at [337, 310] on body "KSA Global w.alshaiba@outlook.com 1 Personal Information 2 Business Information…" at bounding box center [544, 377] width 1088 height 755
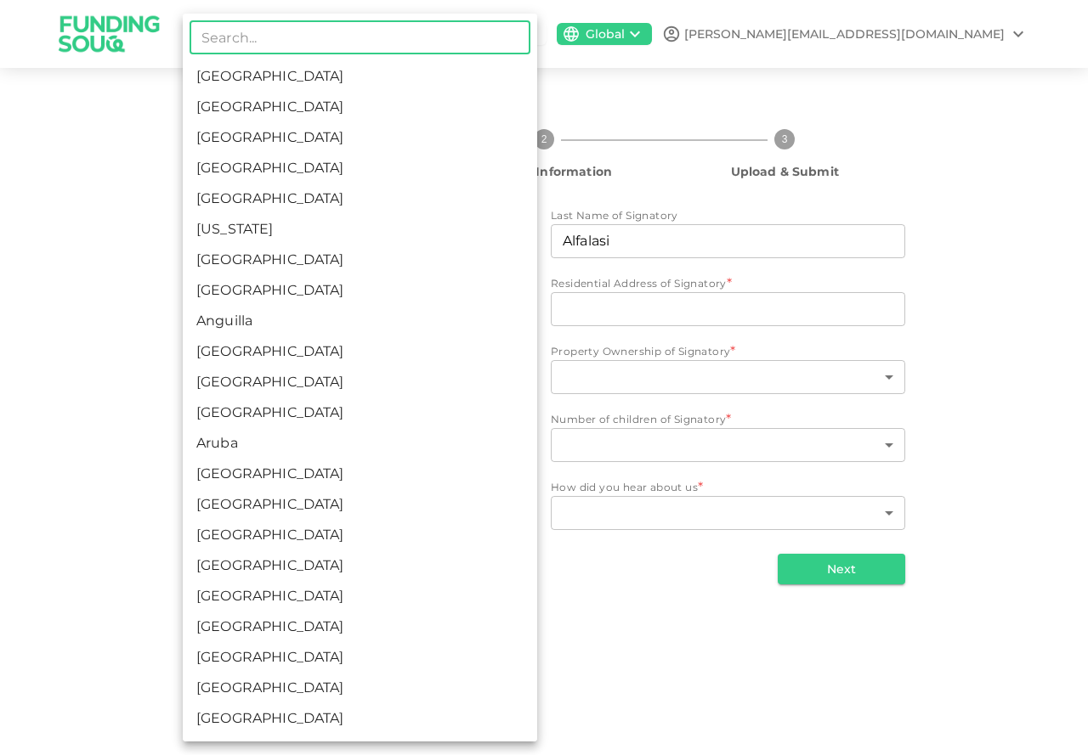
click at [325, 107] on li "United Arab Emirates" at bounding box center [360, 107] width 354 height 31
type input "2"
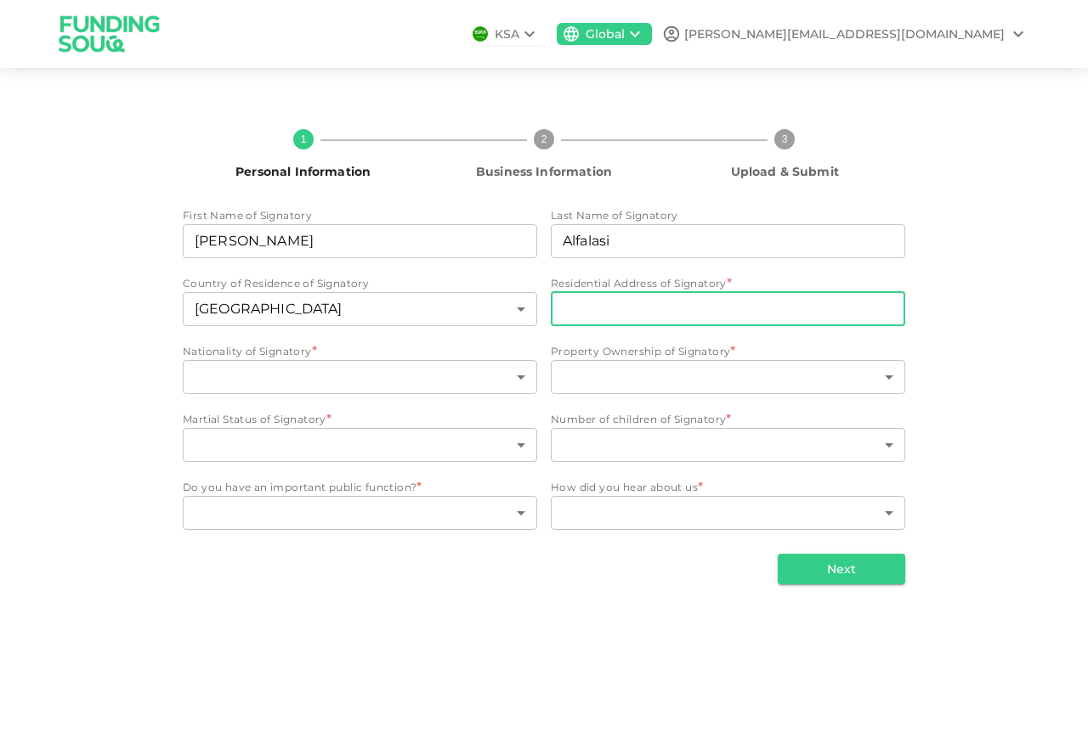
click at [605, 308] on input "Residential Address of Signatory" at bounding box center [728, 309] width 354 height 34
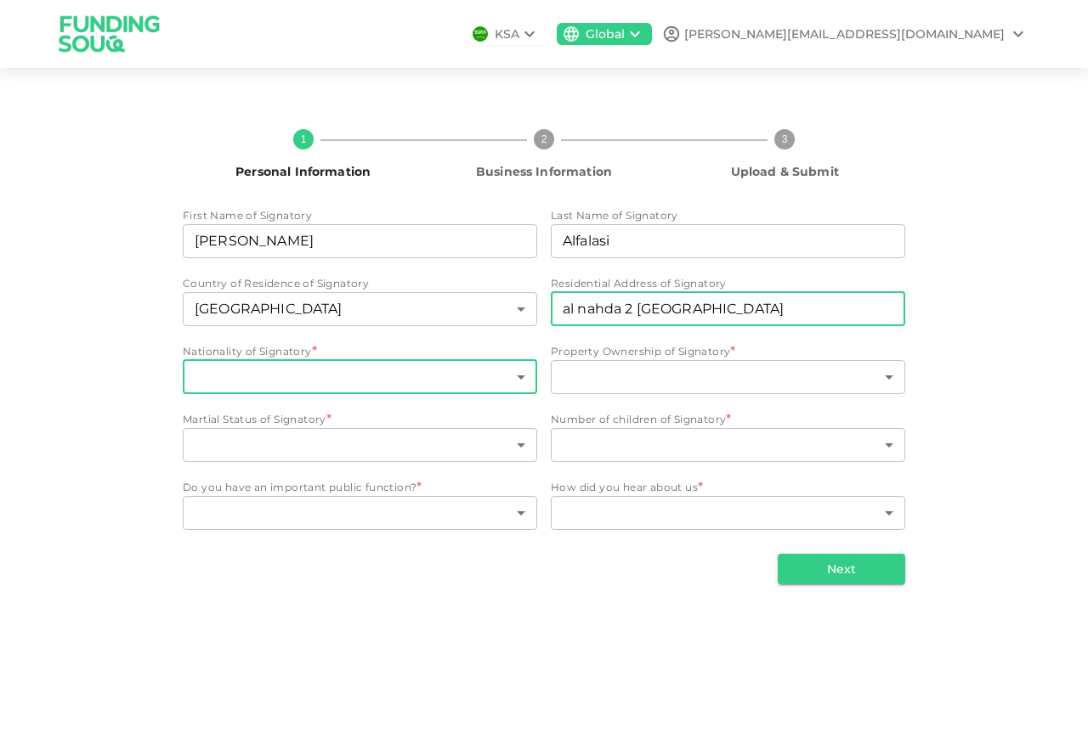
type input "al nahda 2 dubai"
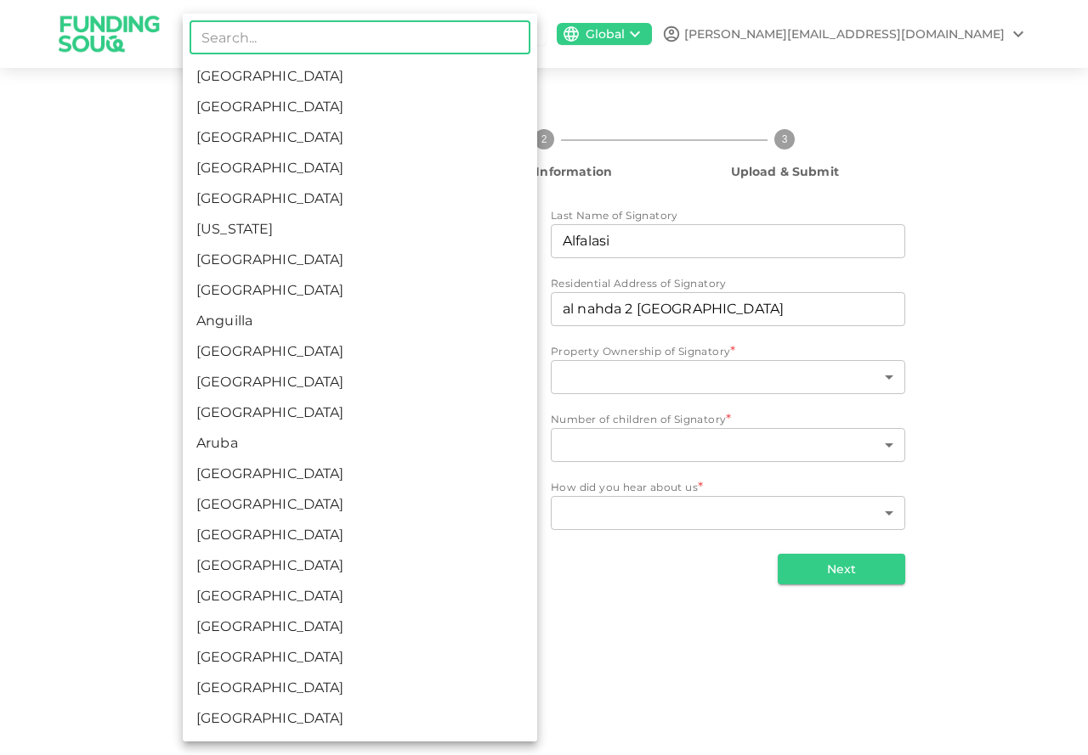
click at [405, 374] on body "KSA Global w.alshaiba@outlook.com 1 Personal Information 2 Business Information…" at bounding box center [544, 377] width 1088 height 755
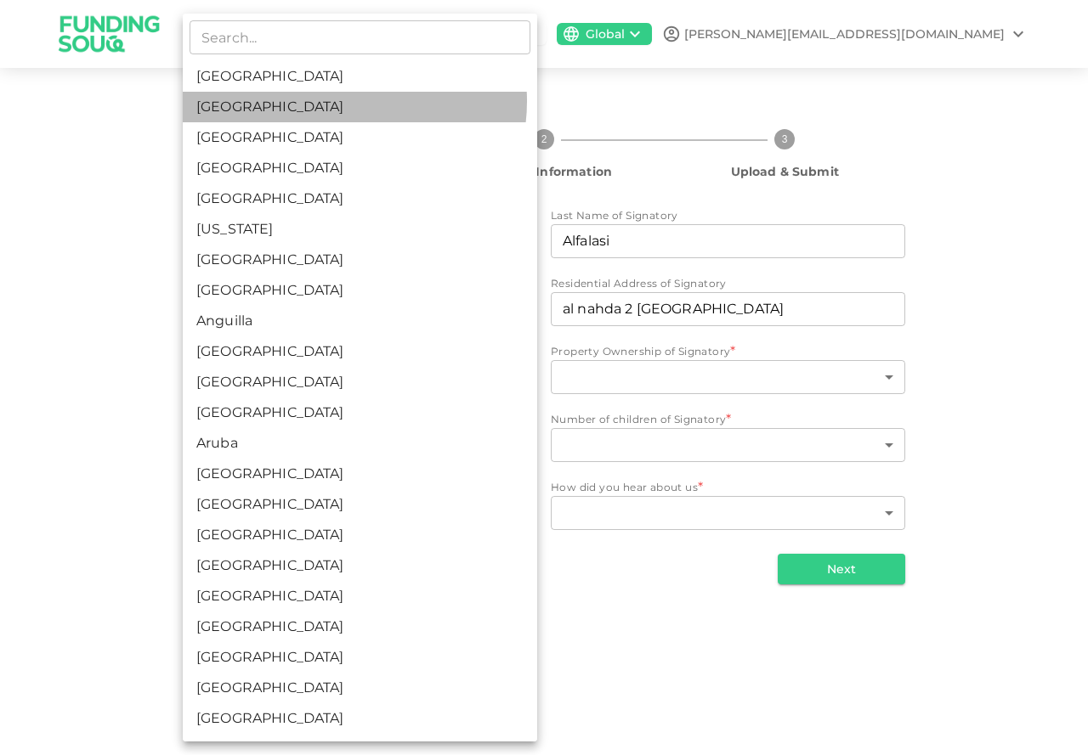
click at [344, 101] on li "United Arab Emirates" at bounding box center [360, 107] width 354 height 31
type input "2"
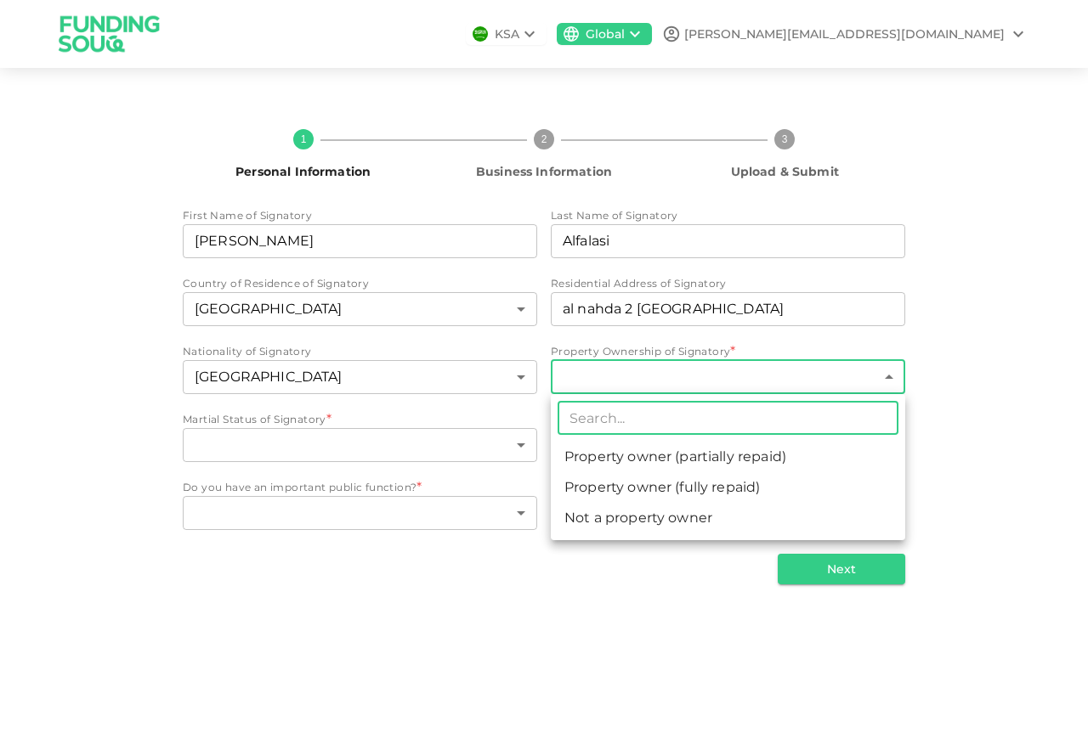
click at [653, 380] on body "KSA Global w.alshaiba@outlook.com 1 Personal Information 2 Business Information…" at bounding box center [544, 377] width 1088 height 755
click at [671, 523] on li "Not a property owner" at bounding box center [728, 518] width 354 height 31
type input "3"
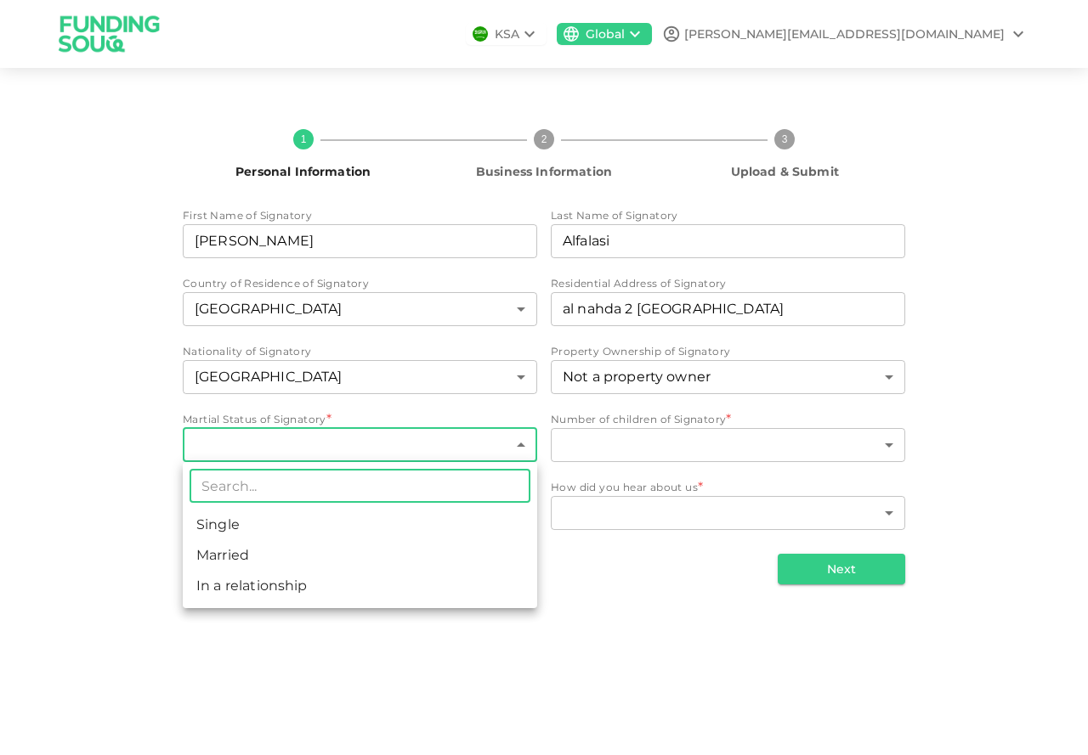
click at [400, 447] on body "KSA Global w.alshaiba@outlook.com 1 Personal Information 2 Business Information…" at bounding box center [544, 377] width 1088 height 755
click at [337, 557] on li "Married" at bounding box center [360, 555] width 354 height 31
type input "2"
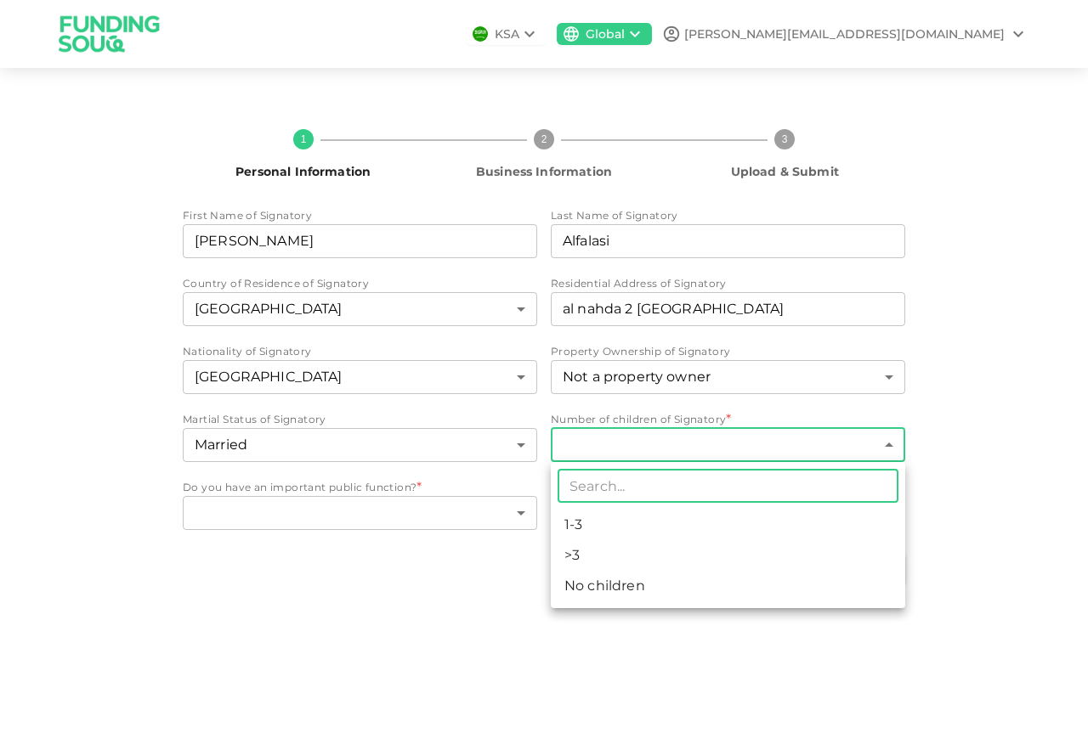
click at [627, 444] on body "KSA Global w.alshaiba@outlook.com 1 Personal Information 2 Business Information…" at bounding box center [544, 377] width 1088 height 755
click at [607, 526] on li "1-3" at bounding box center [728, 525] width 354 height 31
type input "1"
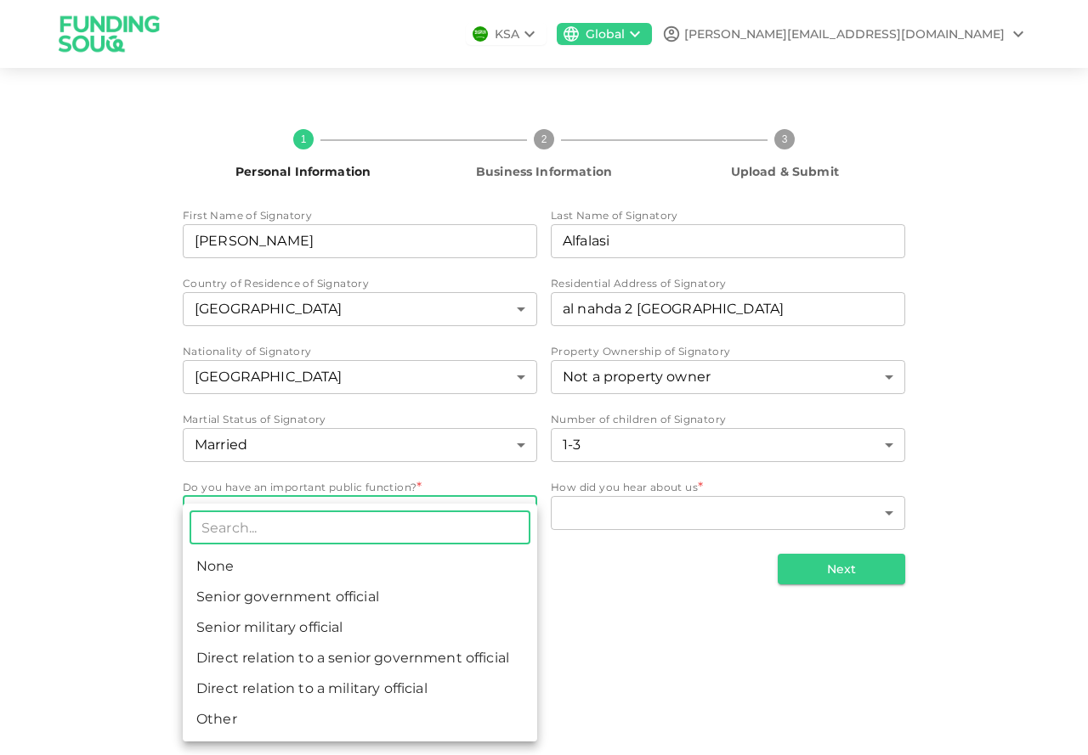
click at [470, 511] on body "KSA Global w.alshaiba@outlook.com 1 Personal Information 2 Business Information…" at bounding box center [544, 377] width 1088 height 755
click at [383, 566] on li "None" at bounding box center [360, 566] width 354 height 31
type input "1"
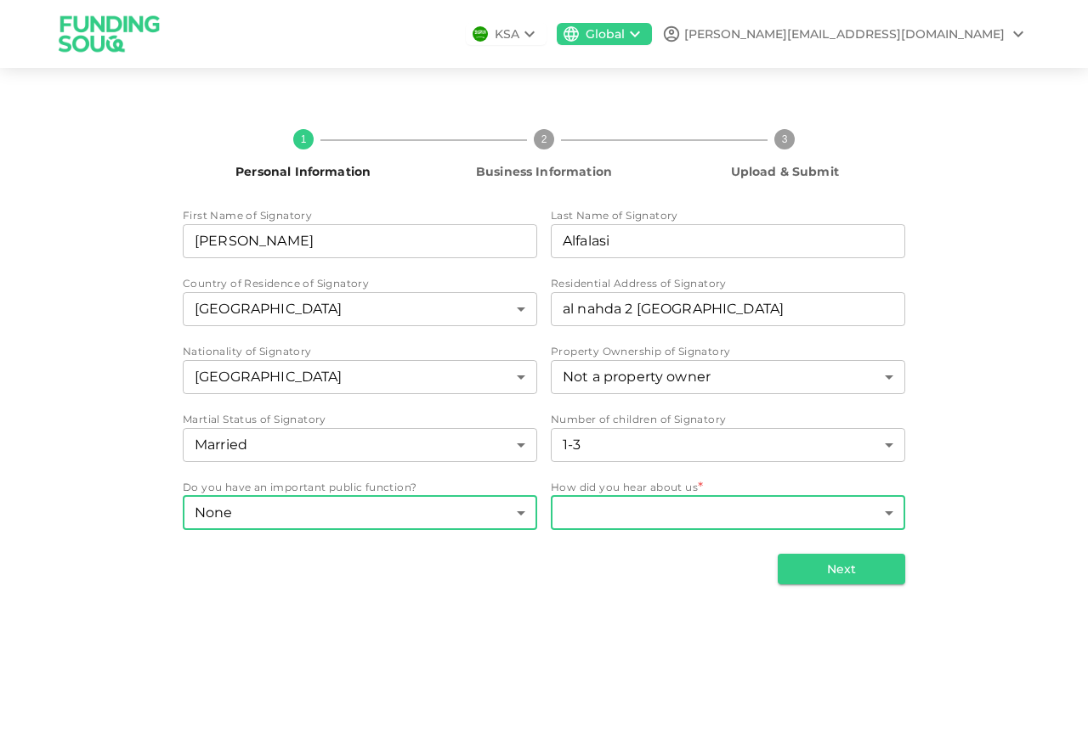
click at [663, 511] on body "KSA Global w.alshaiba@outlook.com 1 Personal Information 2 Business Information…" at bounding box center [544, 377] width 1088 height 755
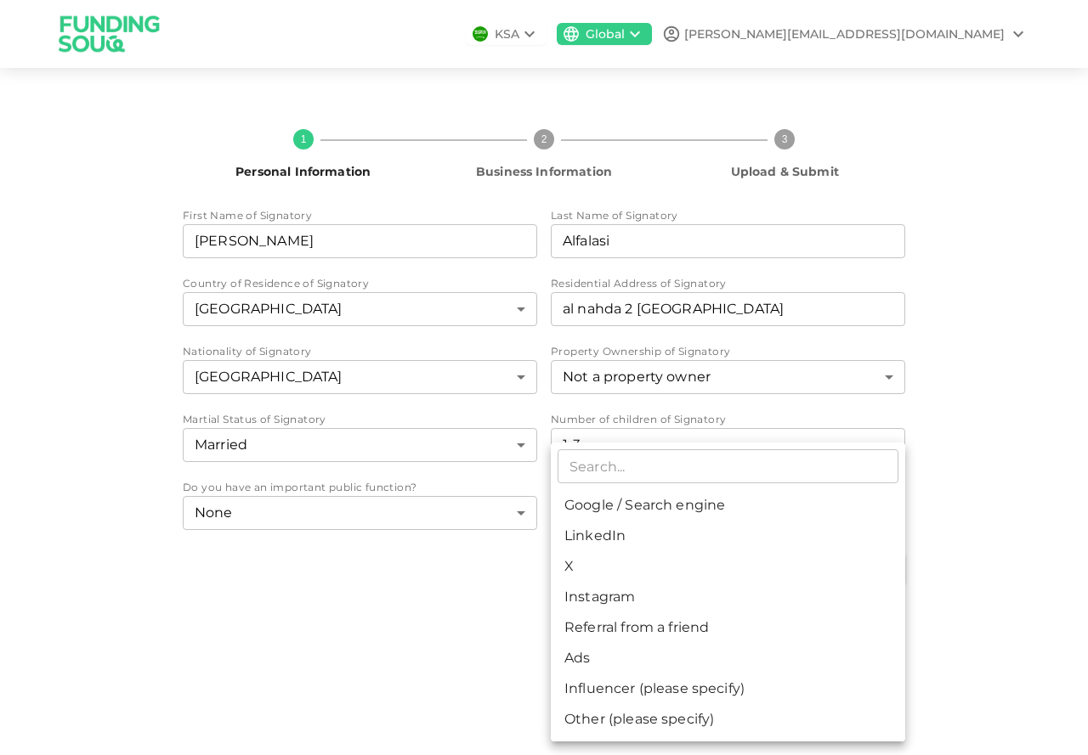
click at [1006, 538] on div at bounding box center [544, 377] width 1088 height 755
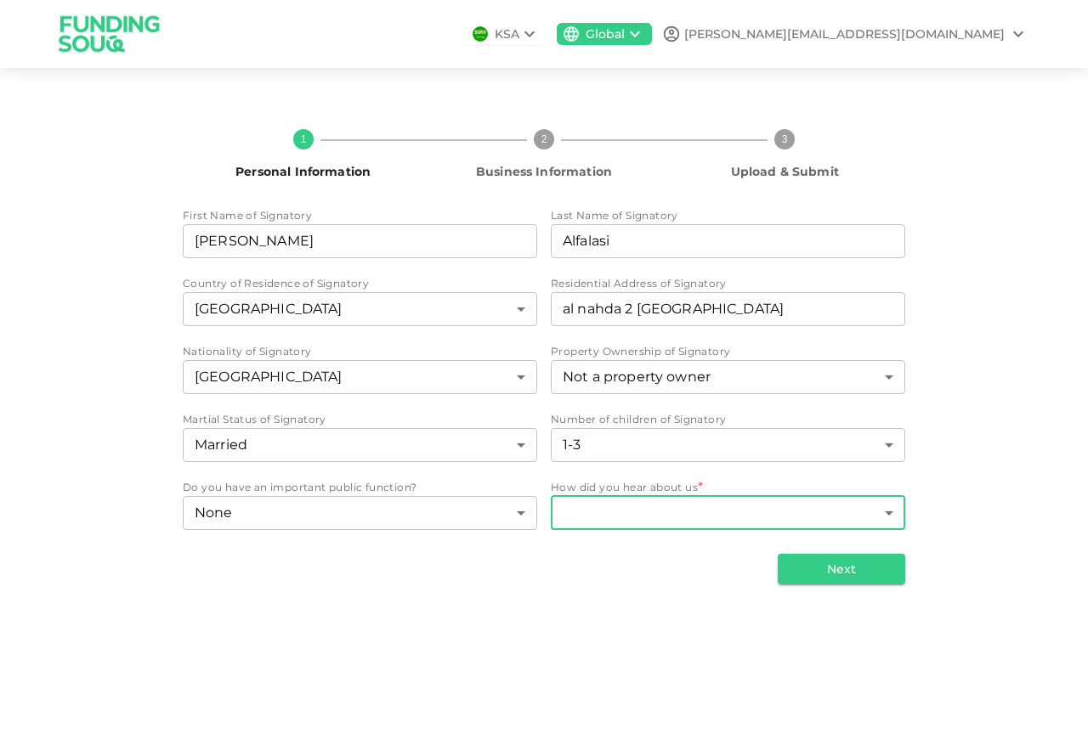
click at [664, 512] on body "KSA Global w.alshaiba@outlook.com 1 Personal Information 2 Business Information…" at bounding box center [544, 377] width 1088 height 755
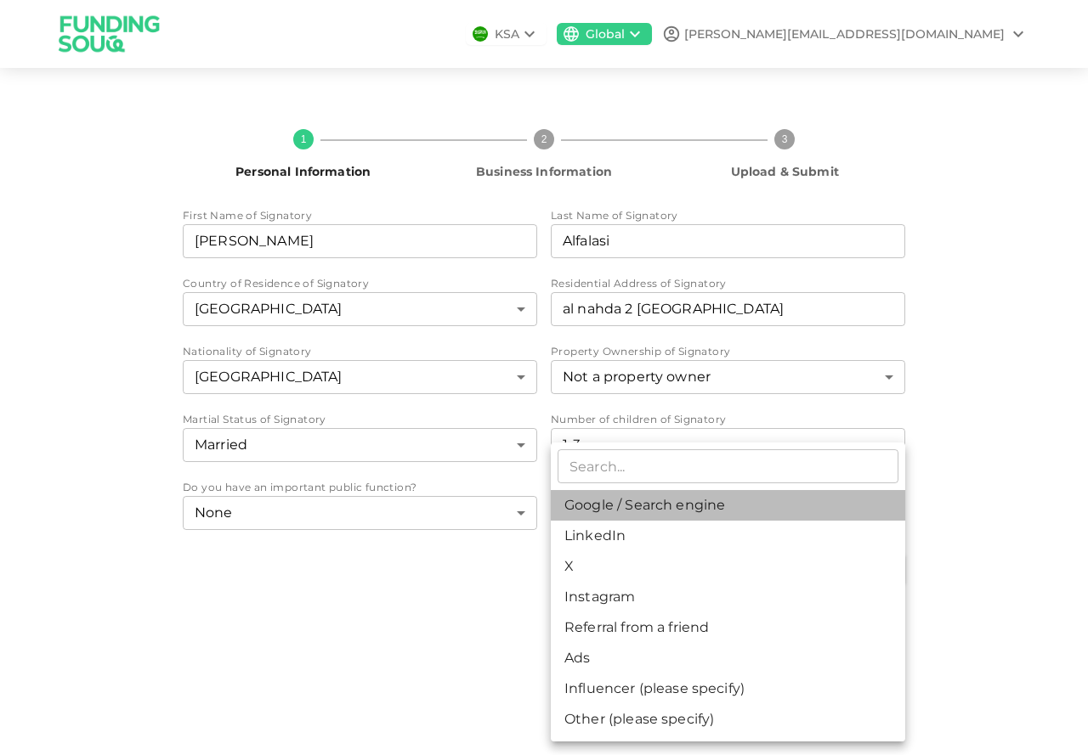
click at [646, 505] on li "Google / Search engine" at bounding box center [728, 505] width 354 height 31
type input "1"
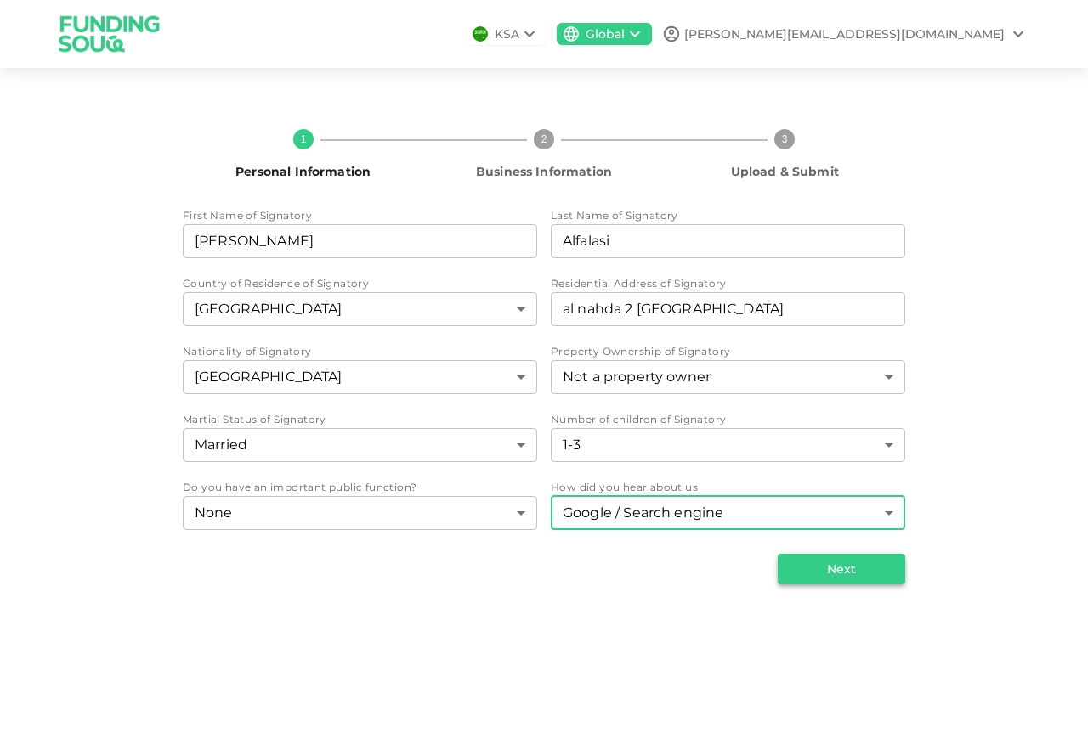
click at [844, 574] on button "Next" at bounding box center [840, 569] width 127 height 31
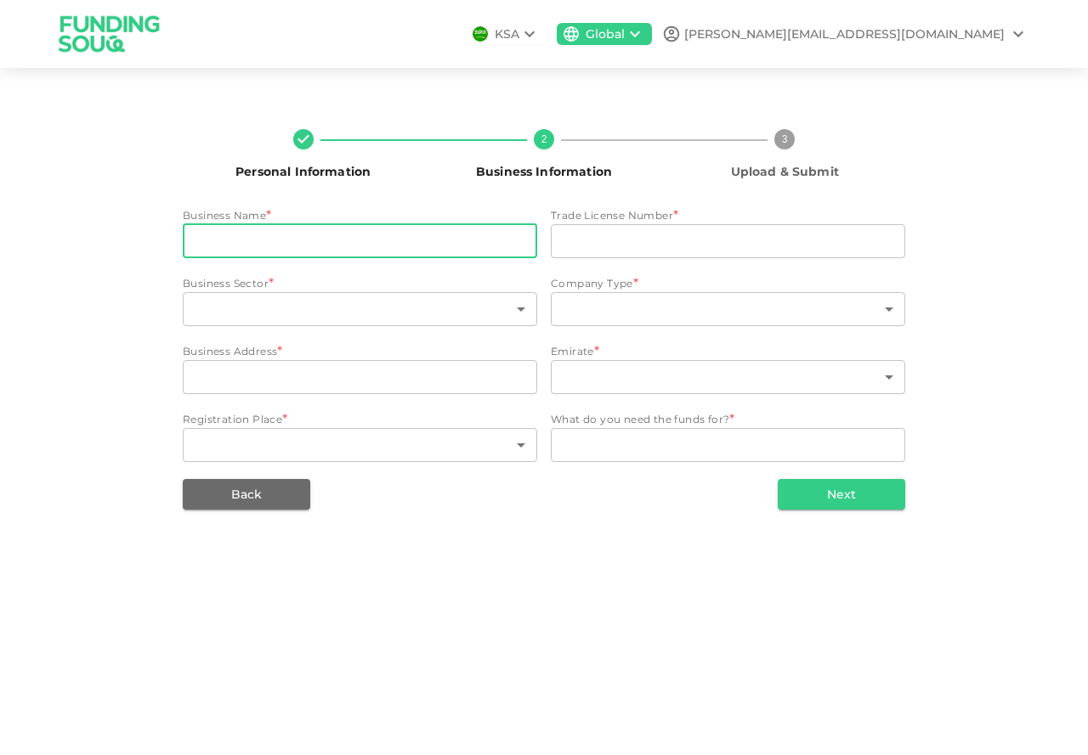
click at [489, 234] on input "businessName" at bounding box center [360, 241] width 354 height 34
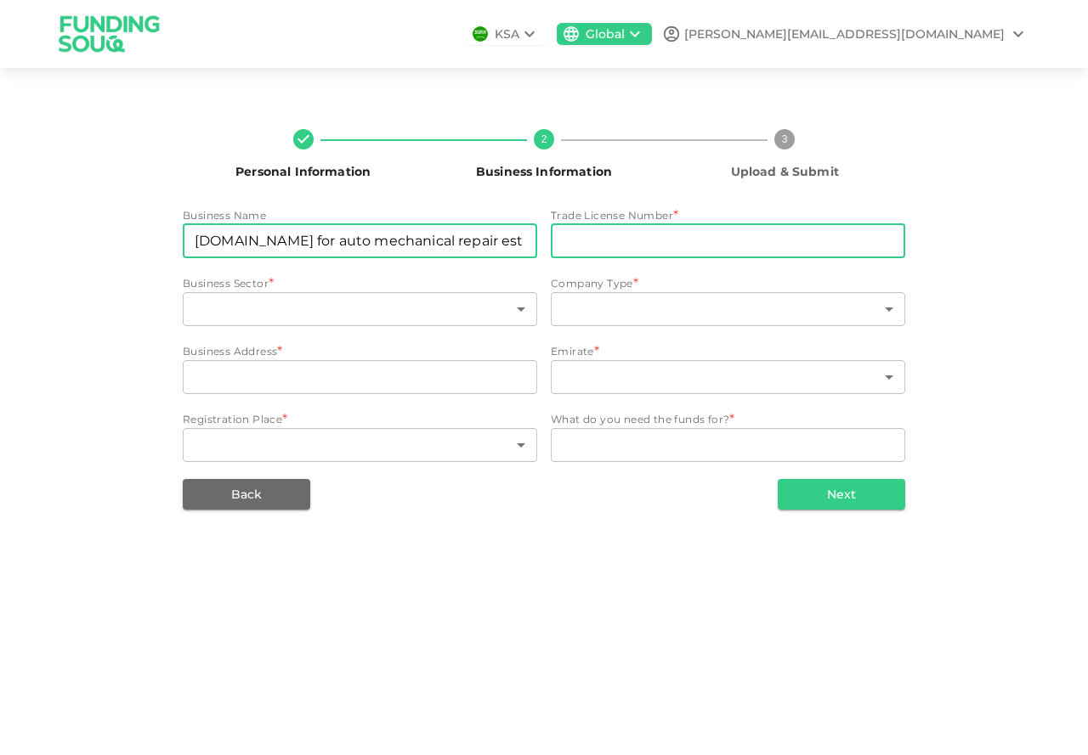
type input "garahe.ae for auto mechanical repair est"
click at [607, 240] on input "tradeLicenseNumber" at bounding box center [728, 241] width 354 height 34
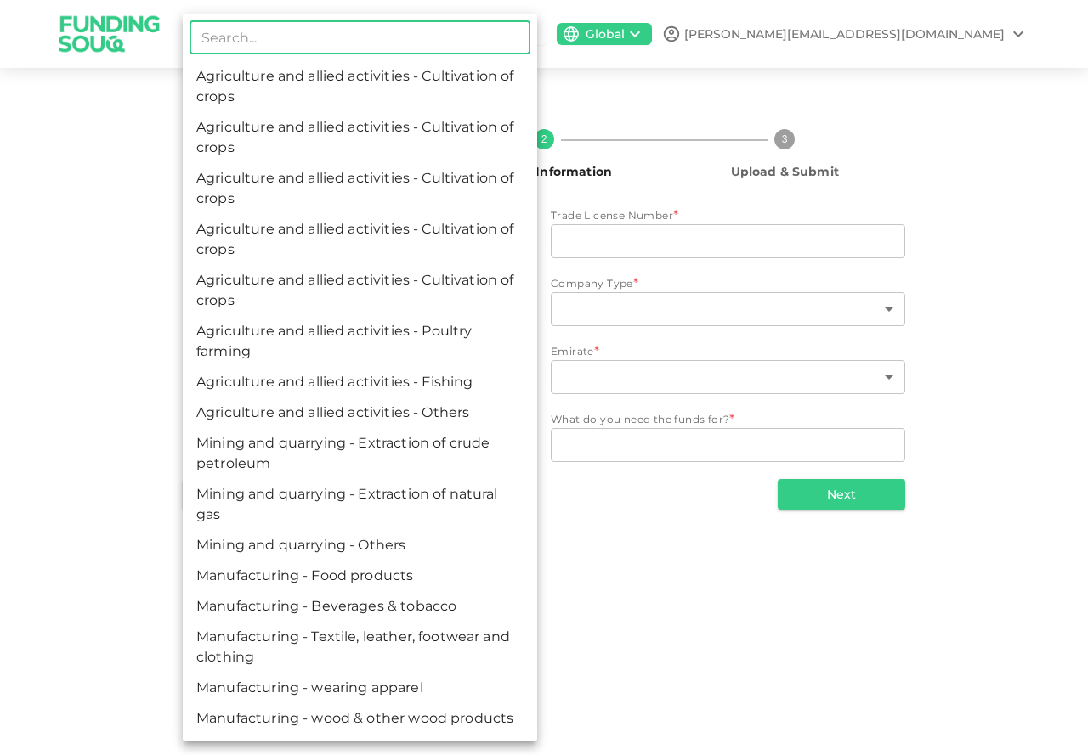
click at [478, 294] on body "KSA Global w.alshaiba@outlook.com Personal Information 2 Business Information 3…" at bounding box center [544, 377] width 1088 height 755
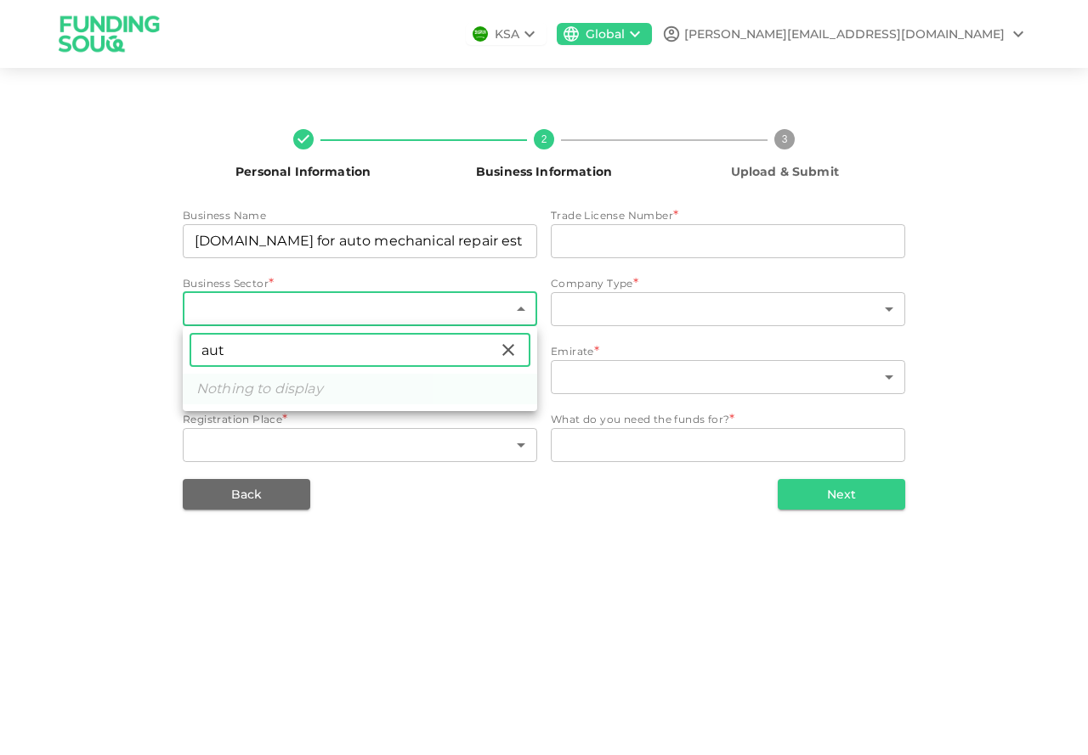
type input "aut"
click at [504, 353] on icon at bounding box center [508, 350] width 20 height 20
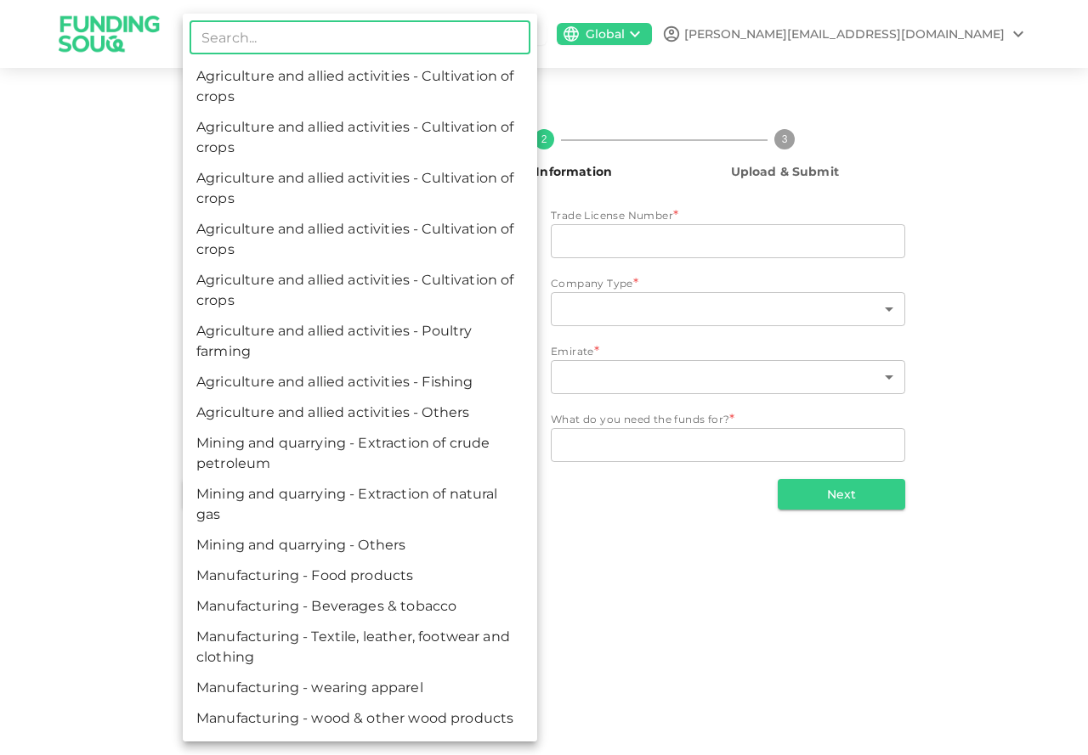
click at [416, 45] on input "text" at bounding box center [359, 37] width 341 height 34
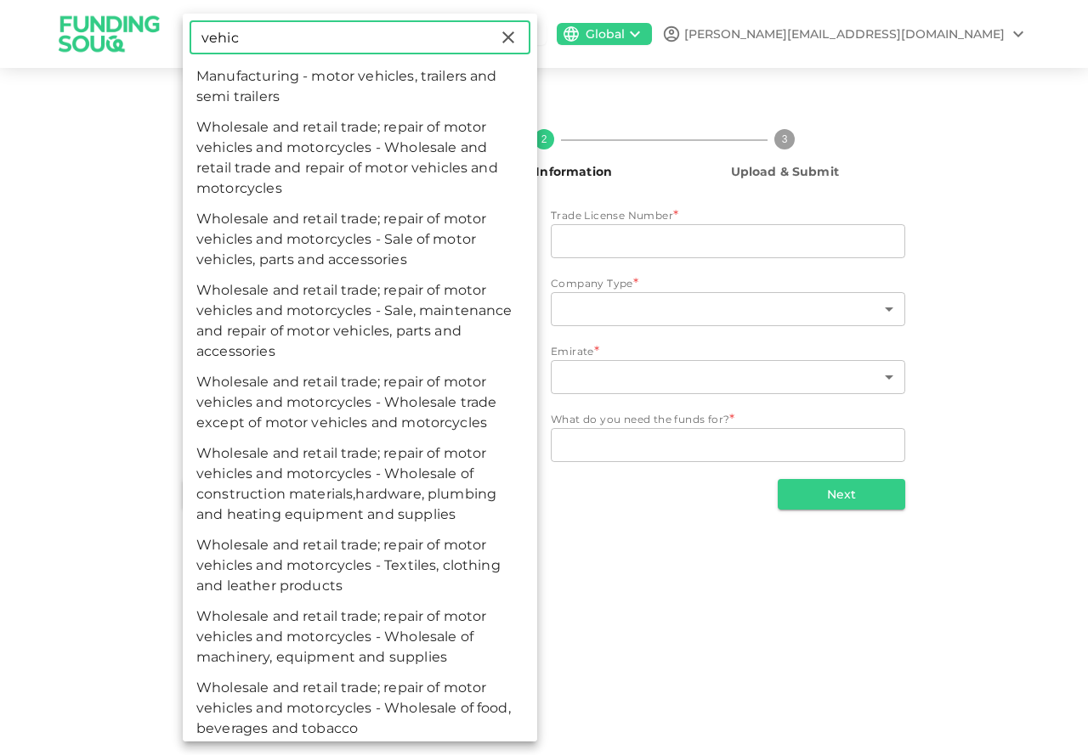
click at [445, 44] on input "vehic" at bounding box center [343, 37] width 308 height 34
type input "vehicle"
